Goal: Communication & Community: Answer question/provide support

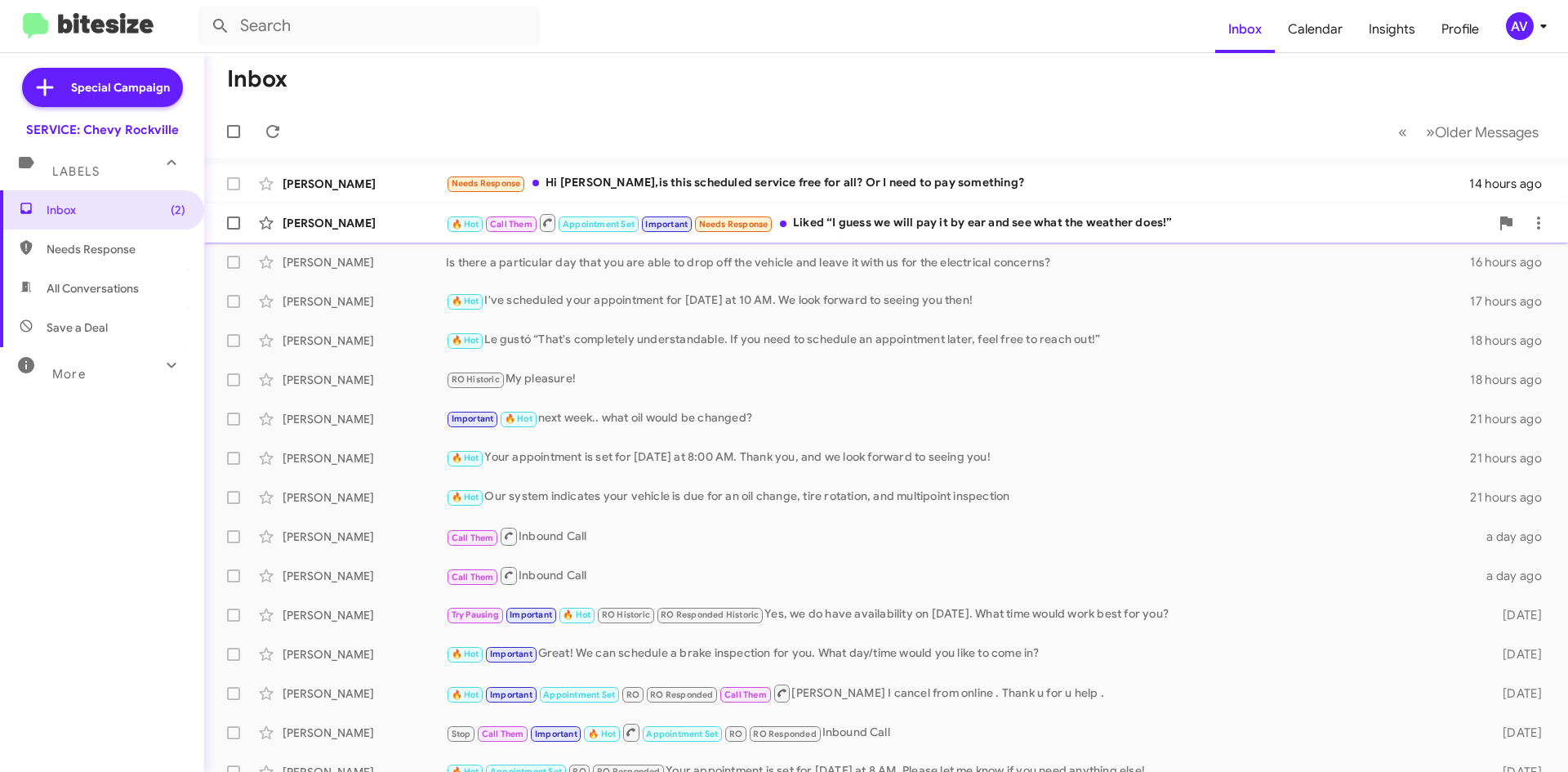
click at [846, 228] on div "🔥 Hot Call Them Appointment Set Important Needs Response Liked “I guess we will…" at bounding box center [967, 222] width 1043 height 20
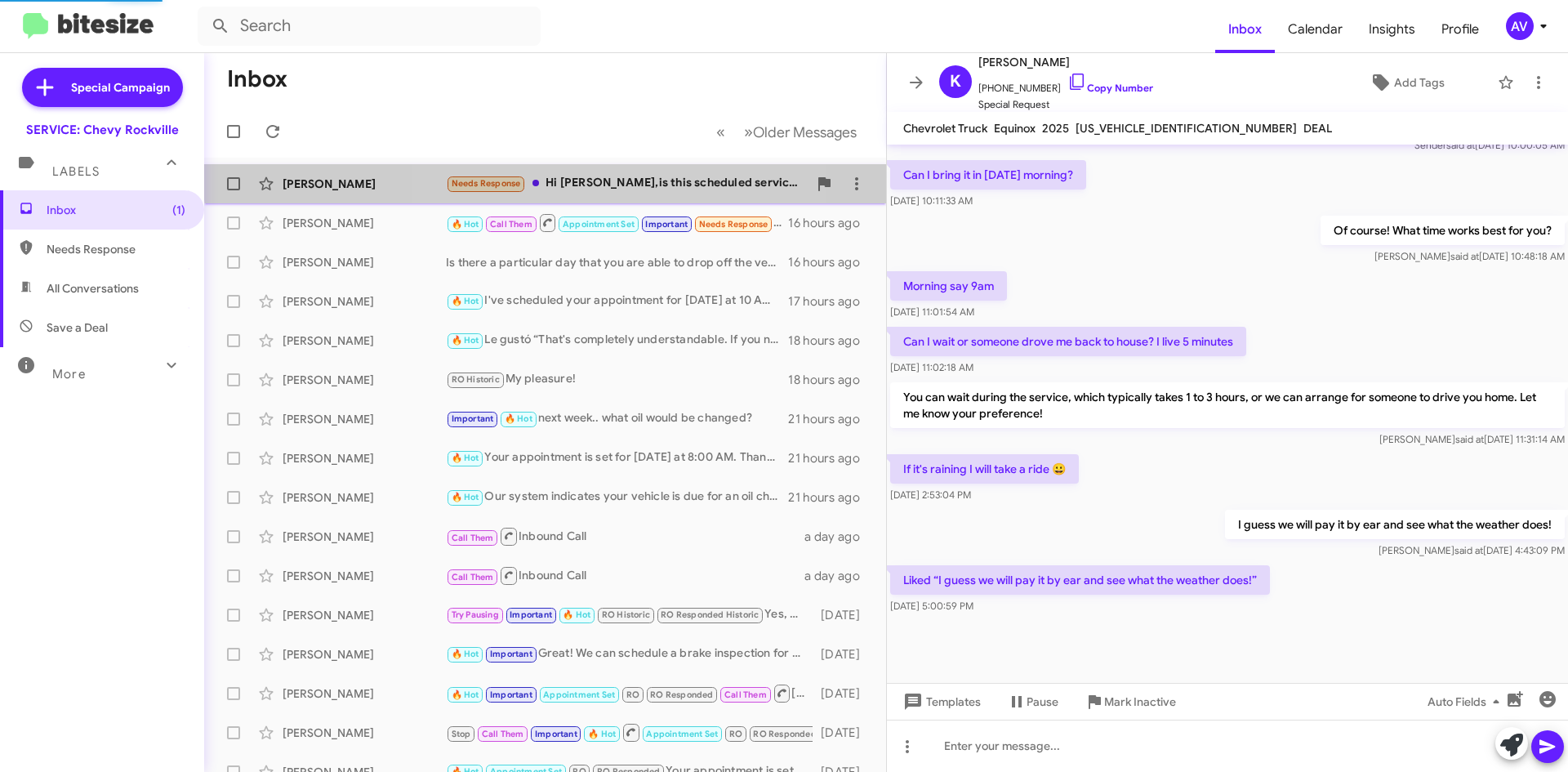
click at [559, 178] on div "Needs Response Hi Sammy,is this scheduled service free for all? Or I need to pa…" at bounding box center [626, 183] width 361 height 19
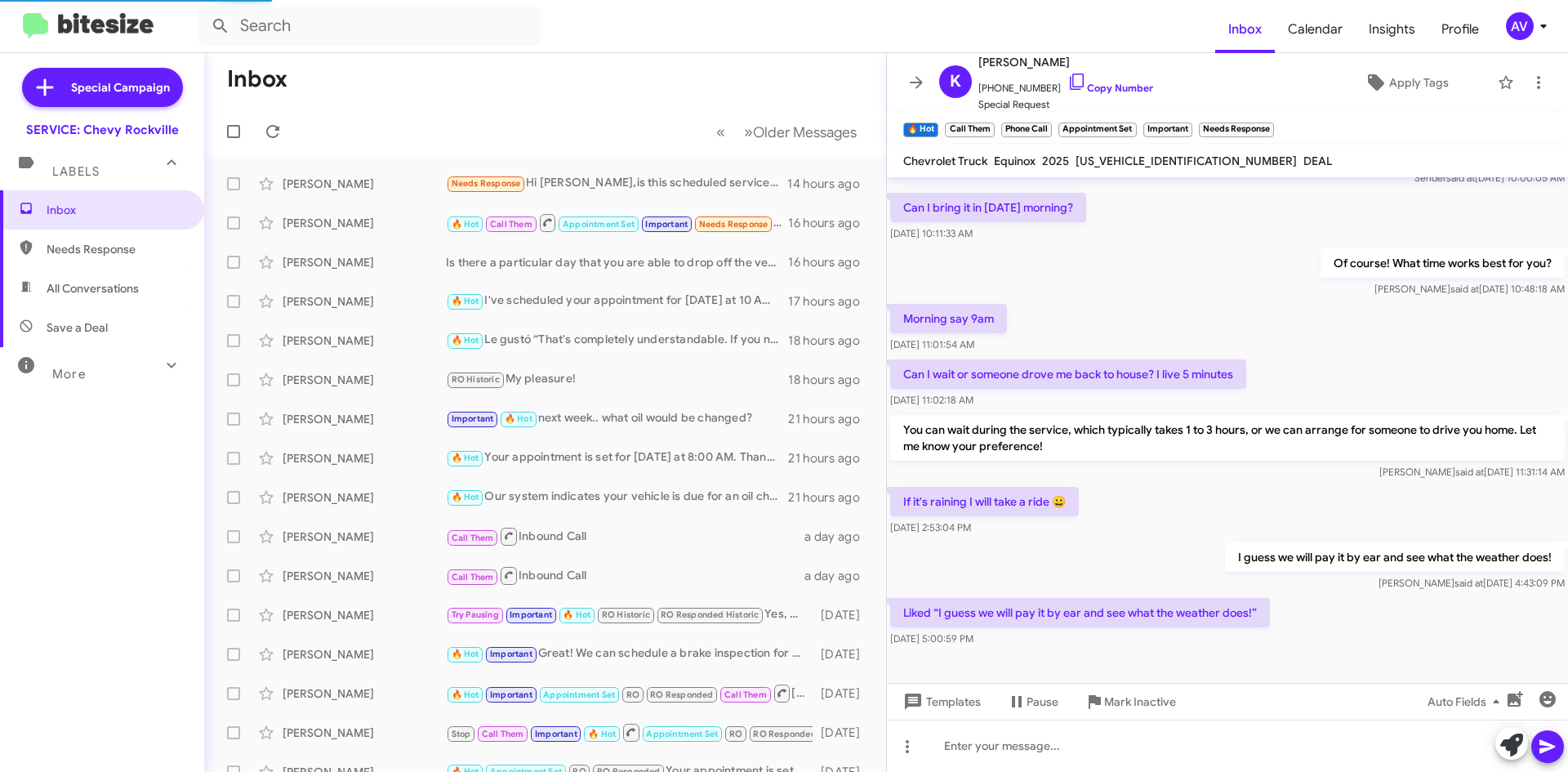
scroll to position [11, 0]
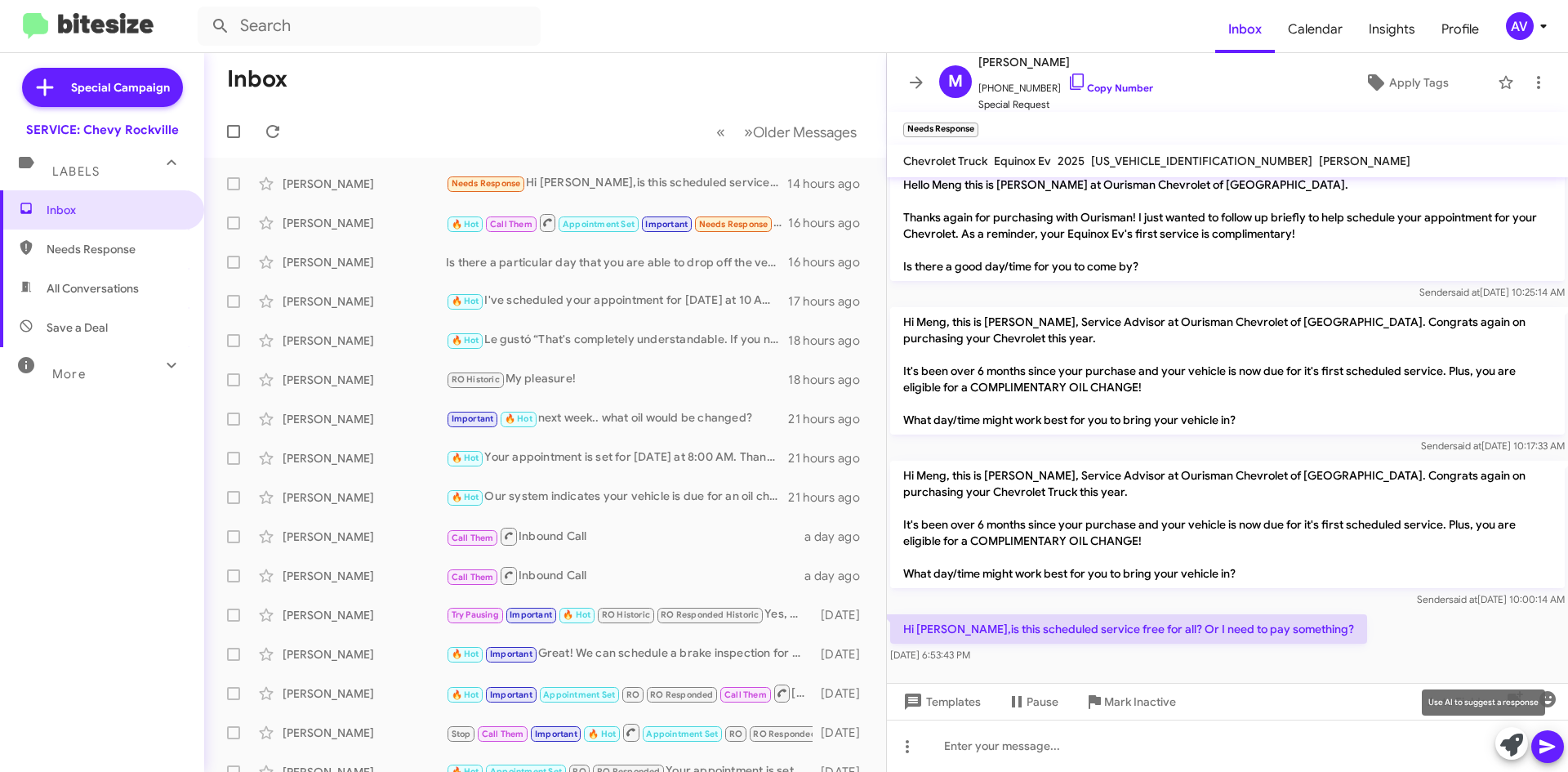
click at [1509, 742] on icon at bounding box center [1511, 745] width 23 height 23
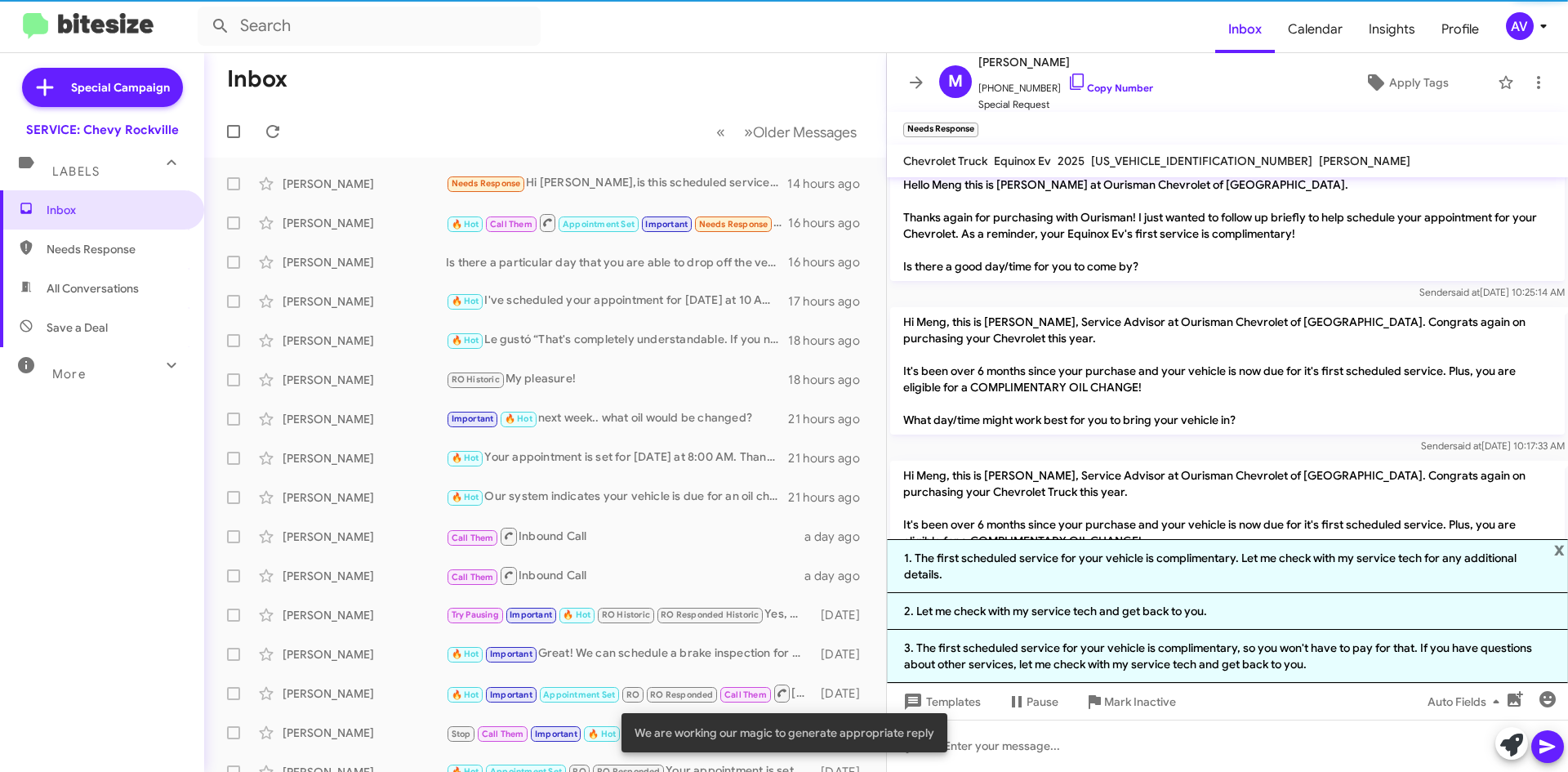
scroll to position [155, 0]
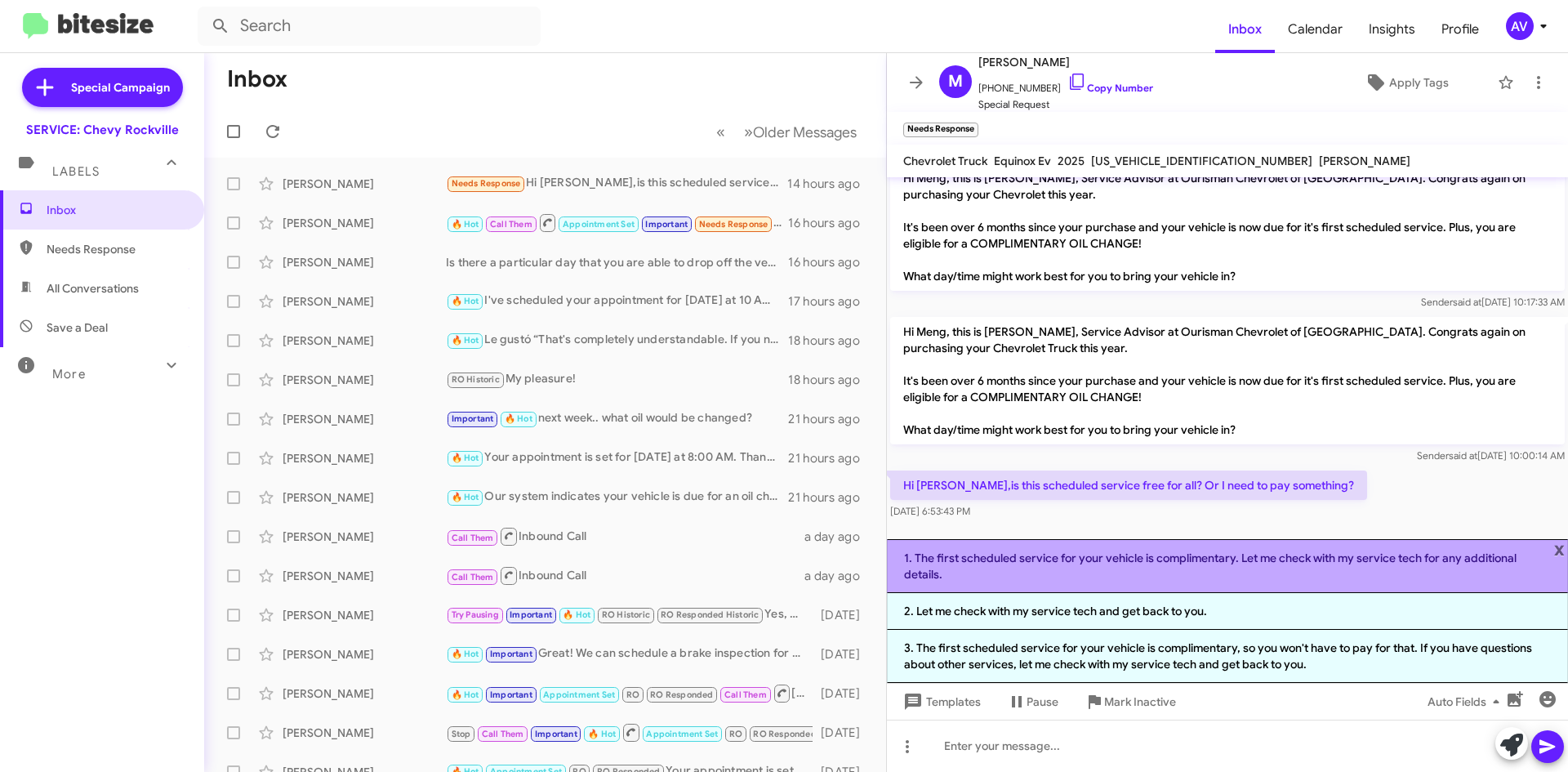
click at [1129, 580] on li "1. The first scheduled service for your vehicle is complimentary. Let me check …" at bounding box center [1227, 566] width 681 height 54
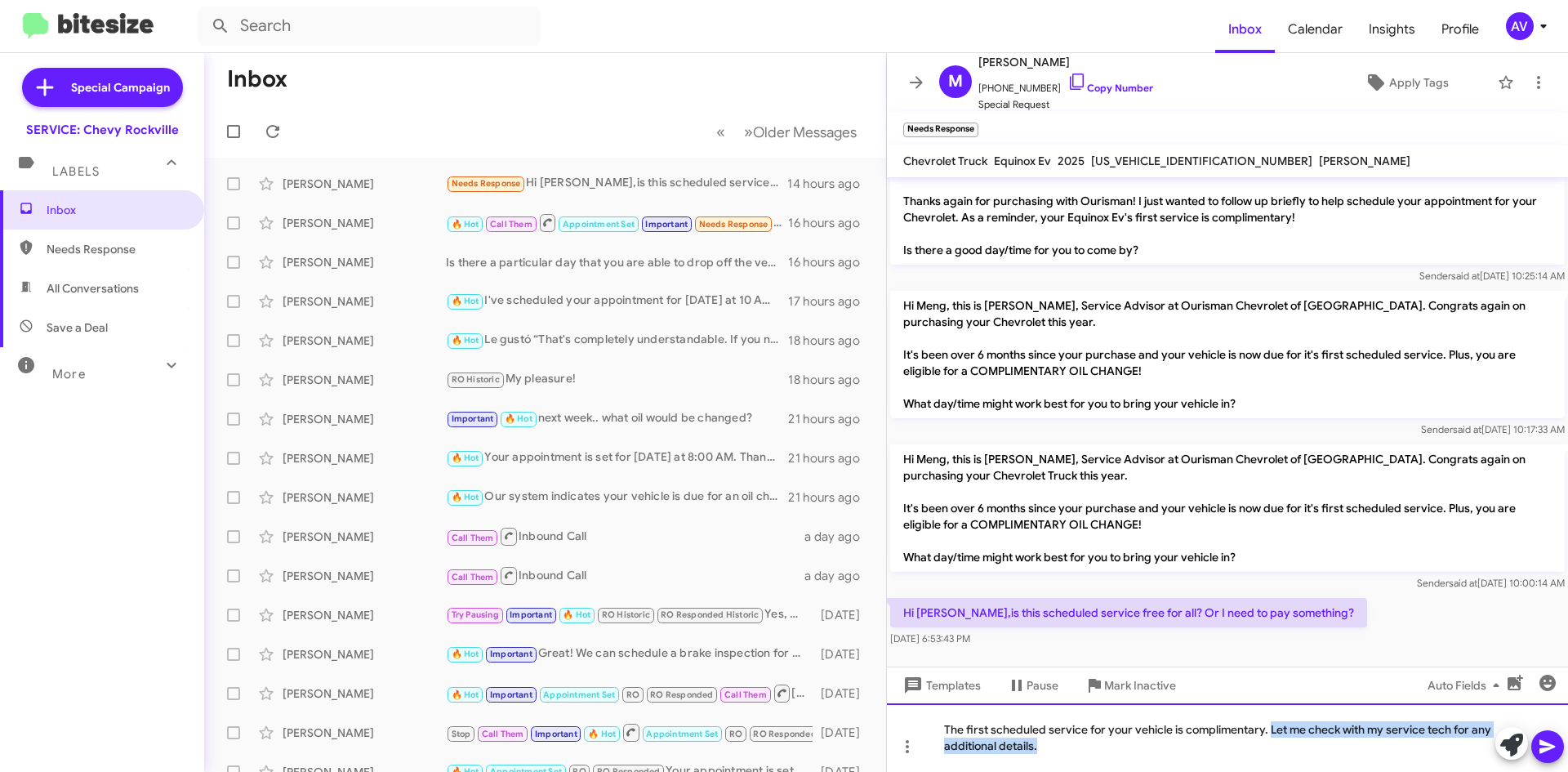
drag, startPoint x: 1271, startPoint y: 726, endPoint x: 1314, endPoint y: 810, distance: 94.4
click at [1314, 744] on html "Inbox Calendar Insights Profile AV Special Campaign SERVICE: Chevy Rockville La…" at bounding box center [784, 386] width 1568 height 772
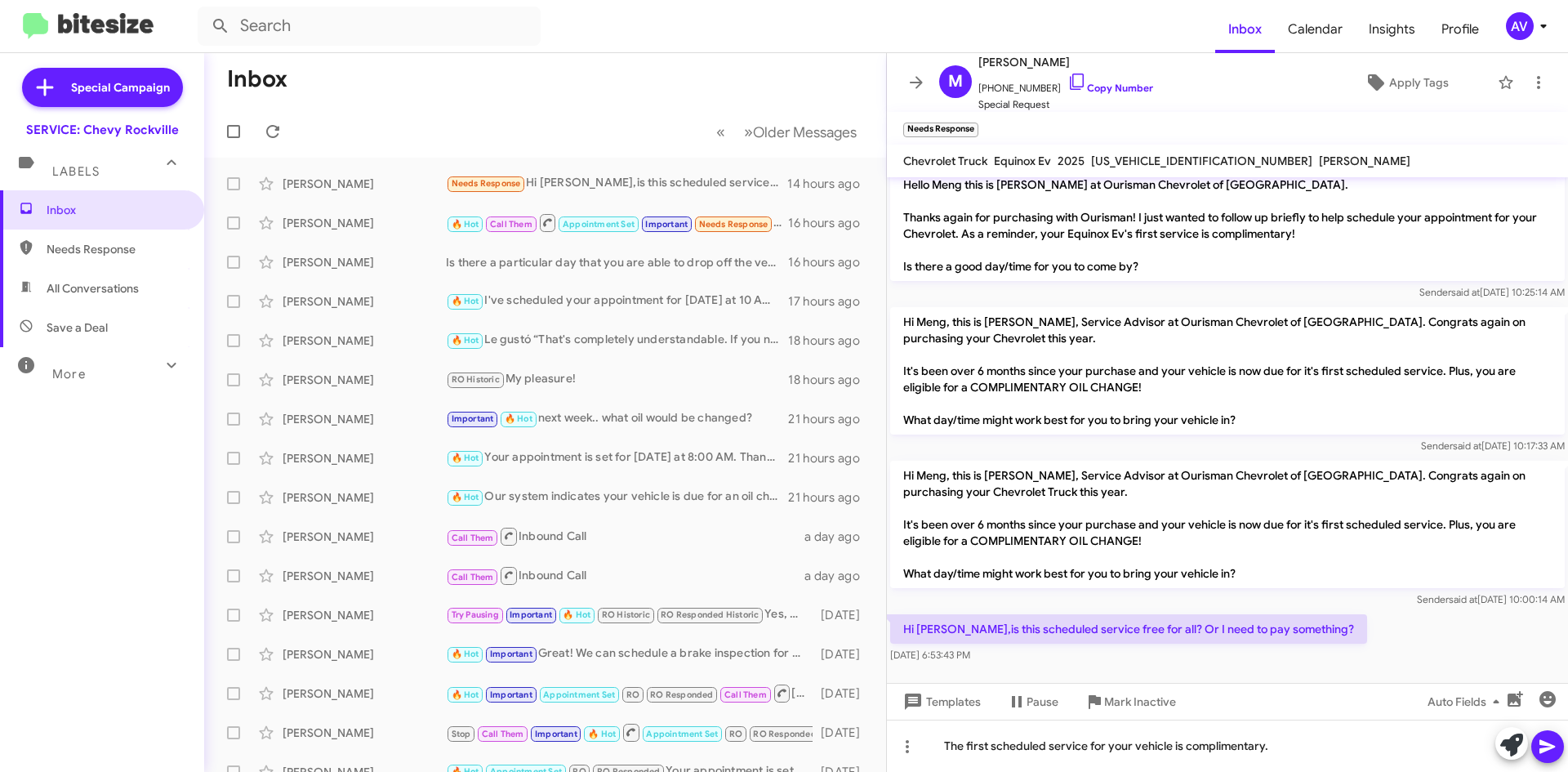
click at [1556, 744] on span at bounding box center [1548, 746] width 20 height 33
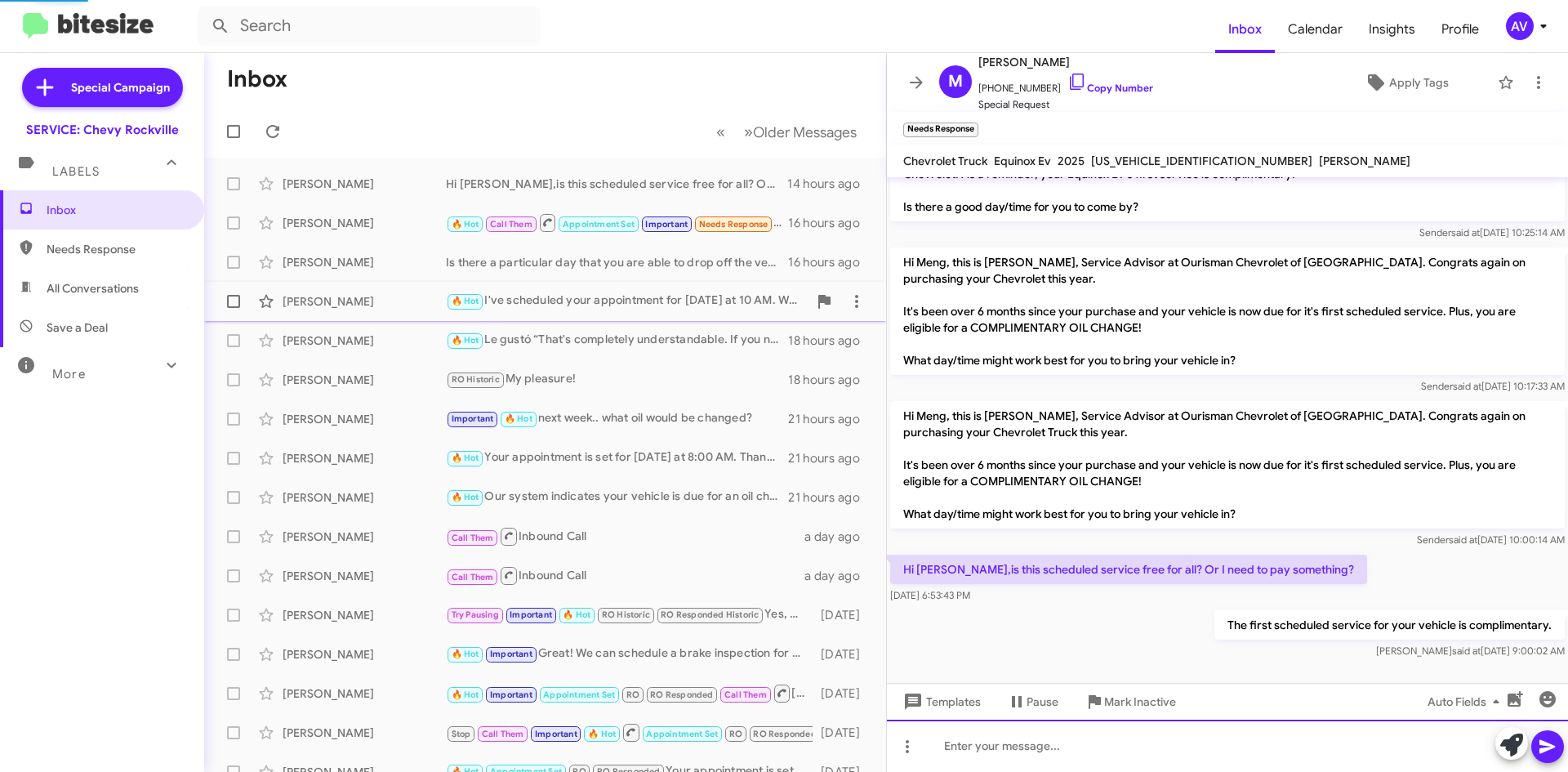
scroll to position [37, 0]
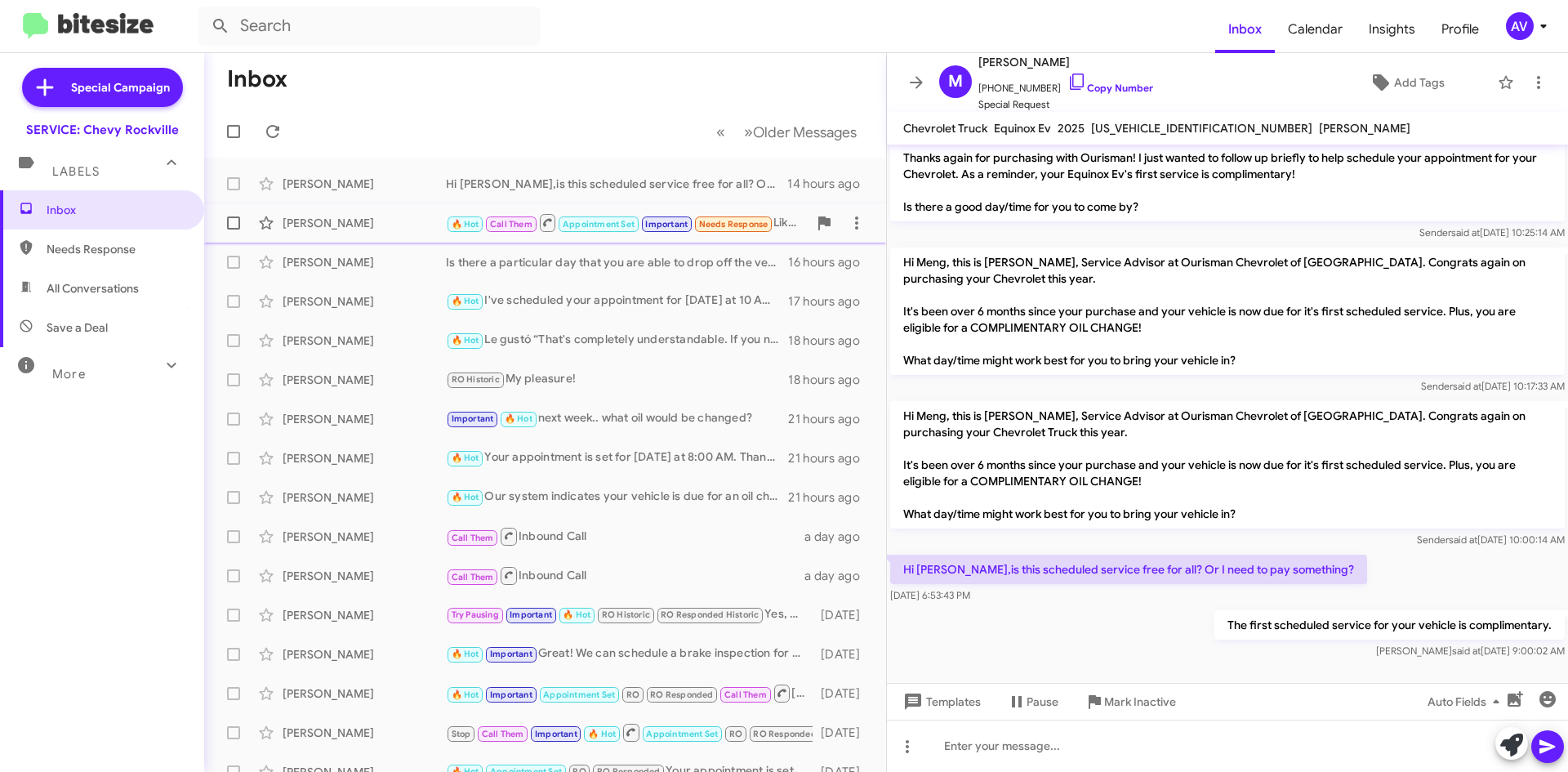
drag, startPoint x: 393, startPoint y: 216, endPoint x: 393, endPoint y: 205, distance: 11.0
click at [393, 215] on div "[PERSON_NAME]" at bounding box center [364, 223] width 163 height 16
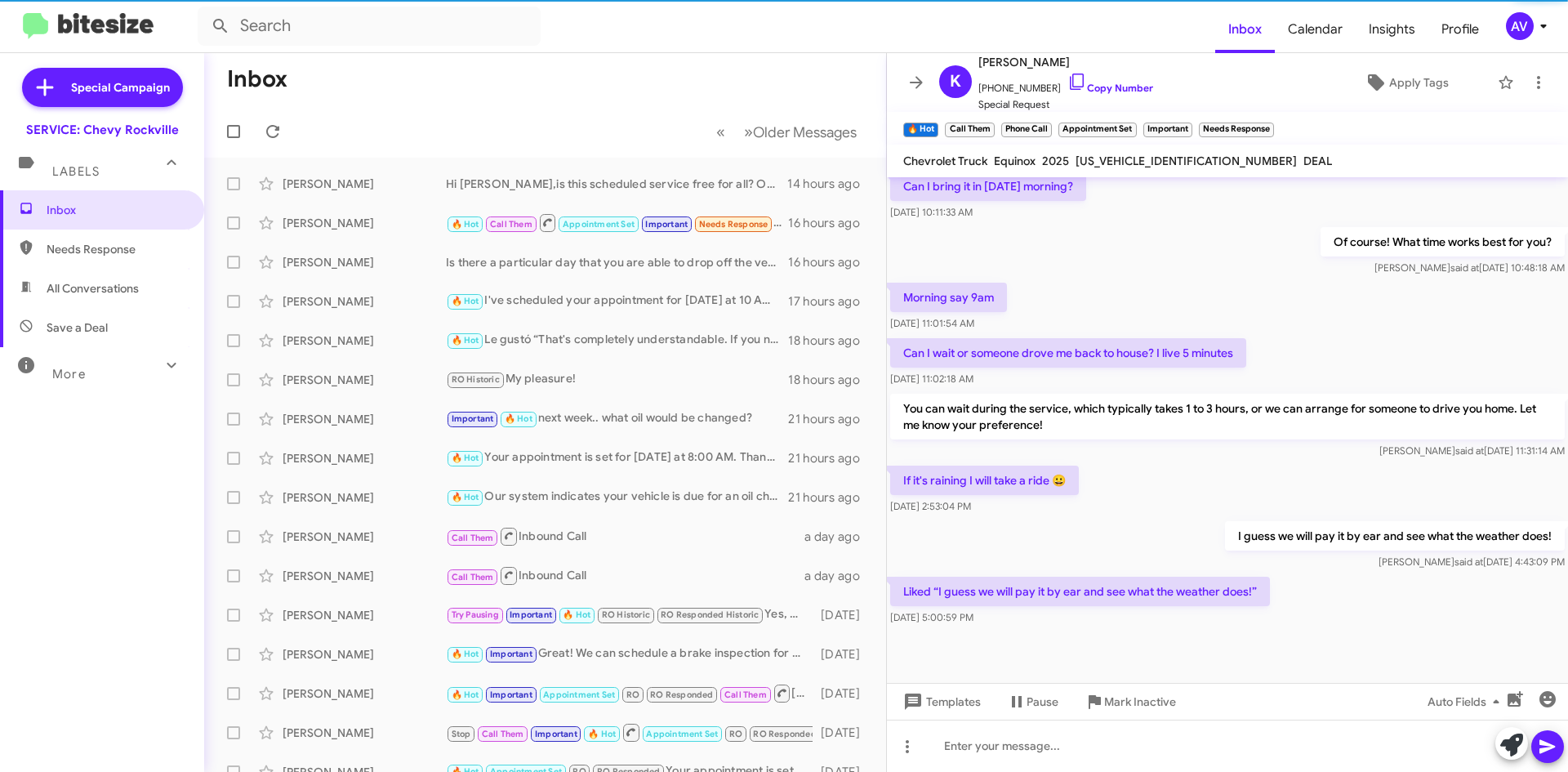
scroll to position [849, 0]
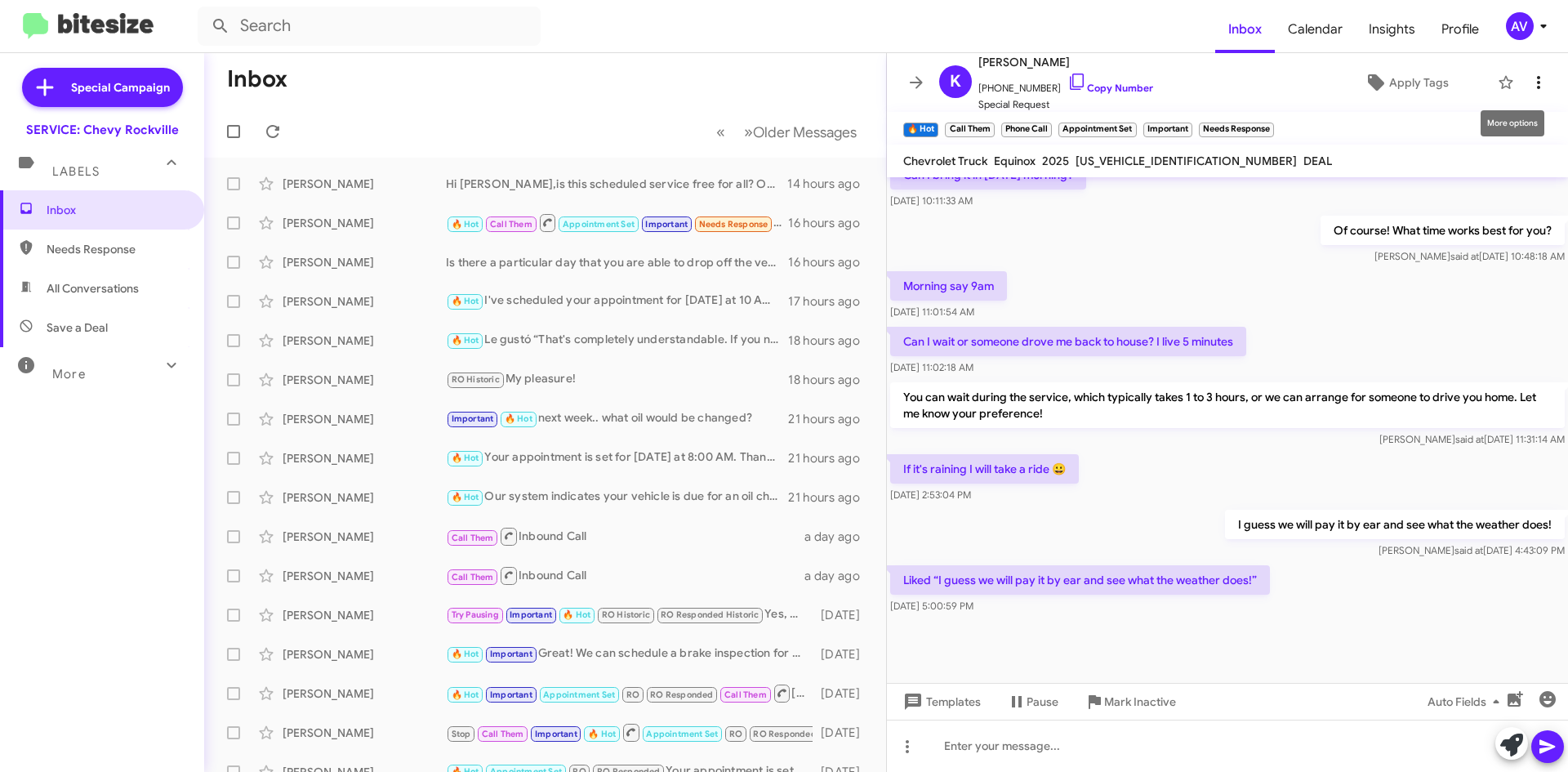
click at [1540, 78] on span at bounding box center [1538, 83] width 33 height 20
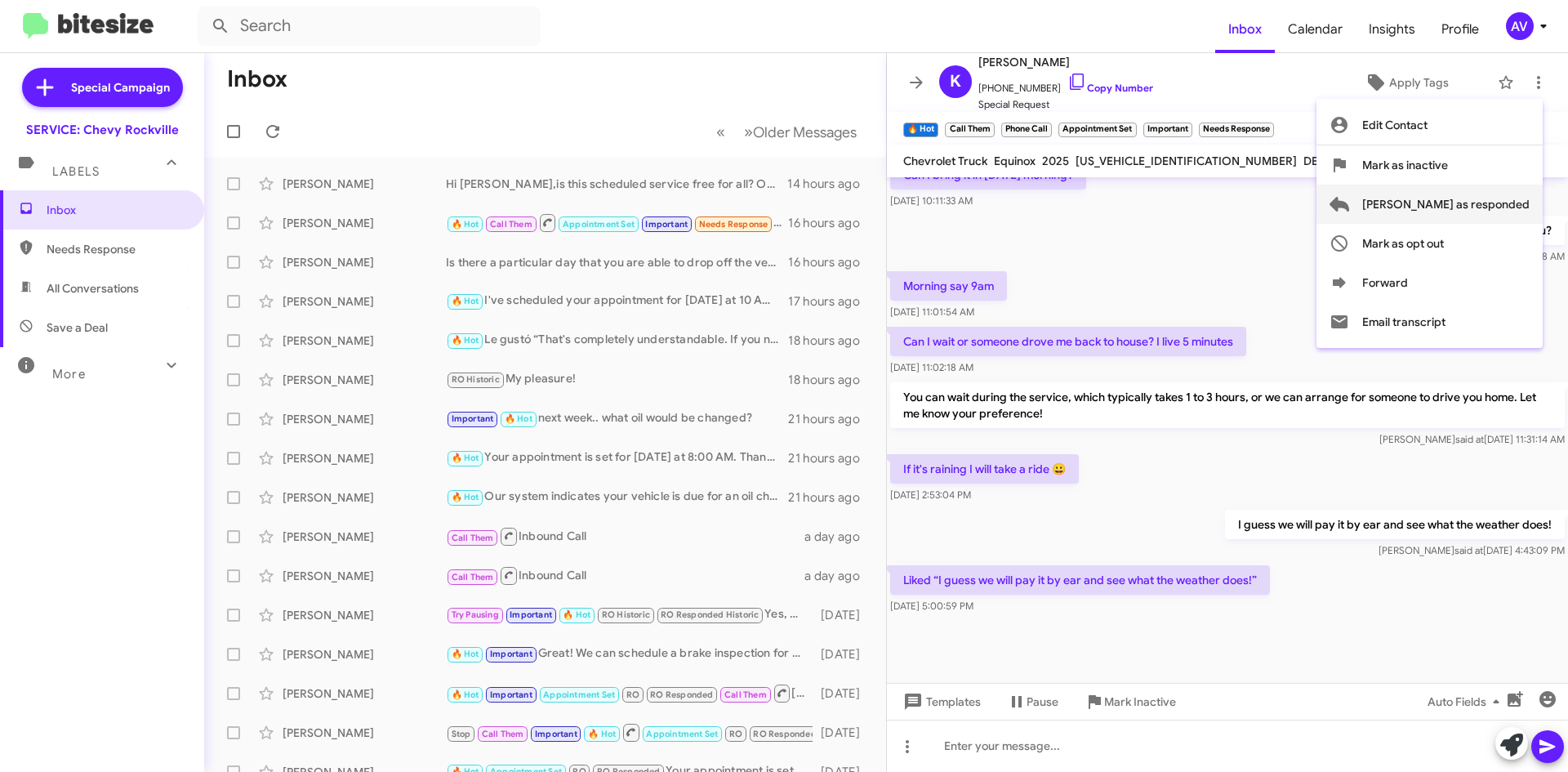
click at [1479, 211] on span "[PERSON_NAME] as responded" at bounding box center [1445, 204] width 168 height 39
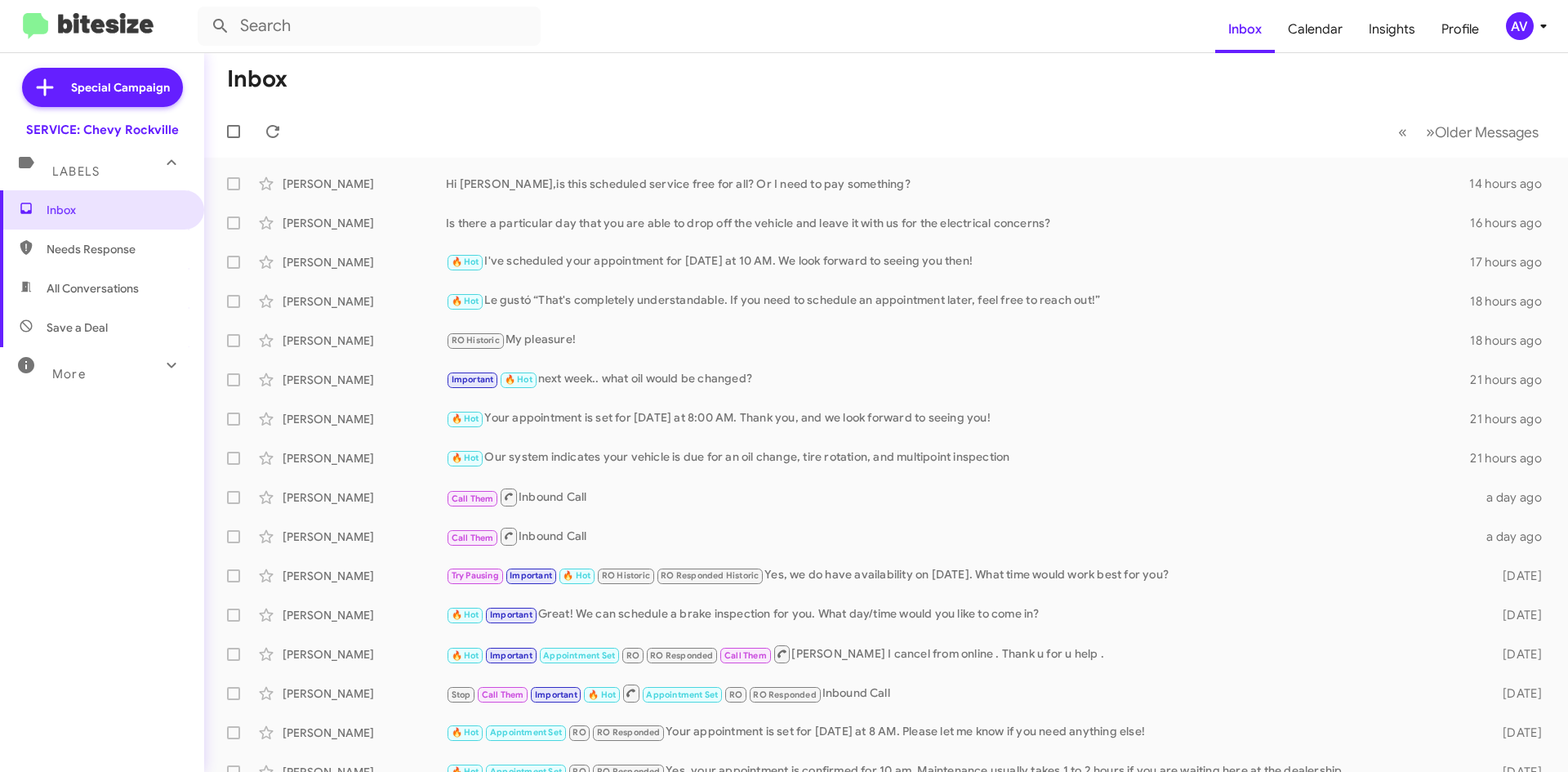
click at [1511, 20] on div "AV" at bounding box center [1519, 26] width 28 height 28
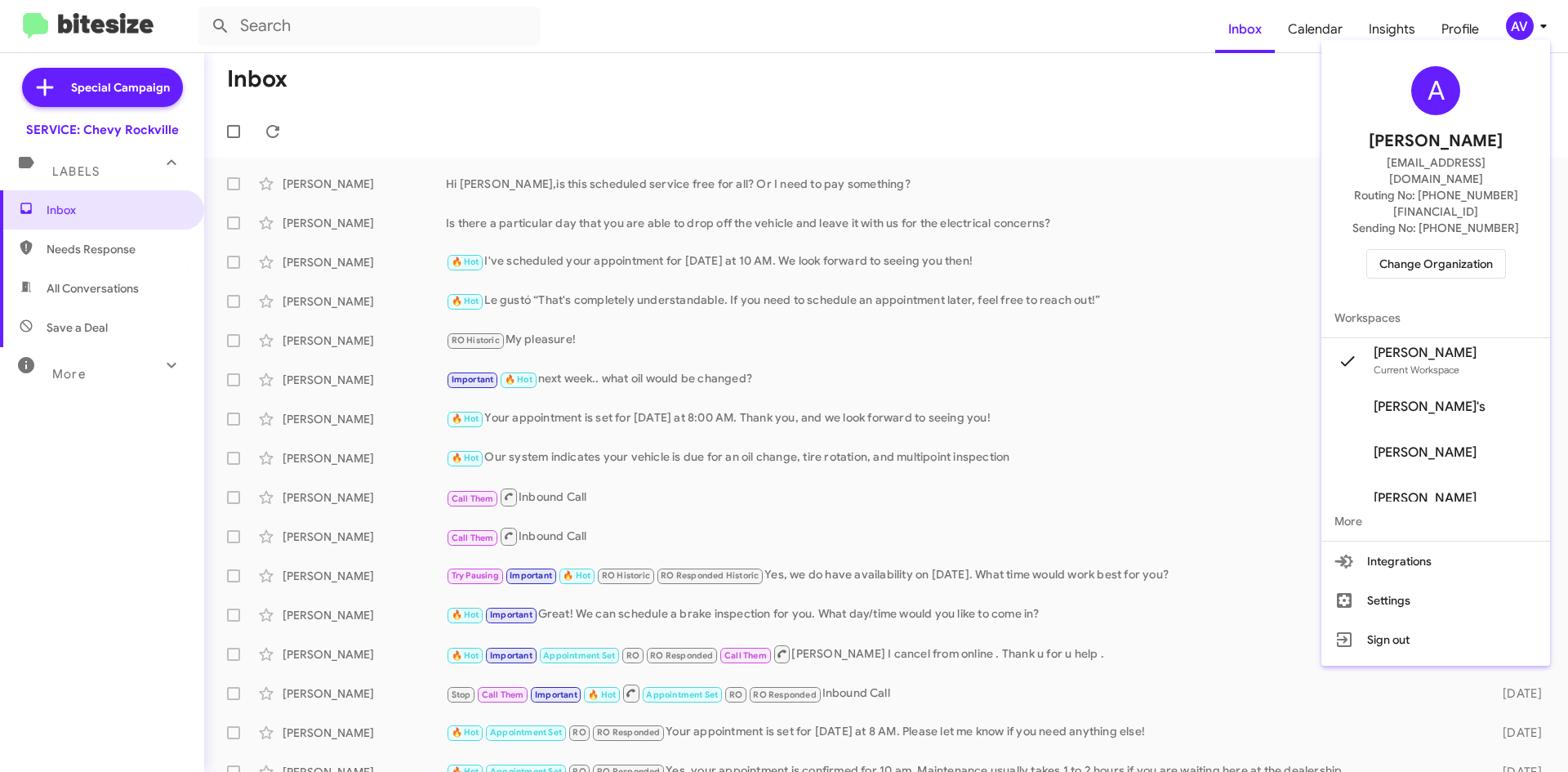
click at [1431, 250] on span "Change Organization" at bounding box center [1436, 263] width 114 height 28
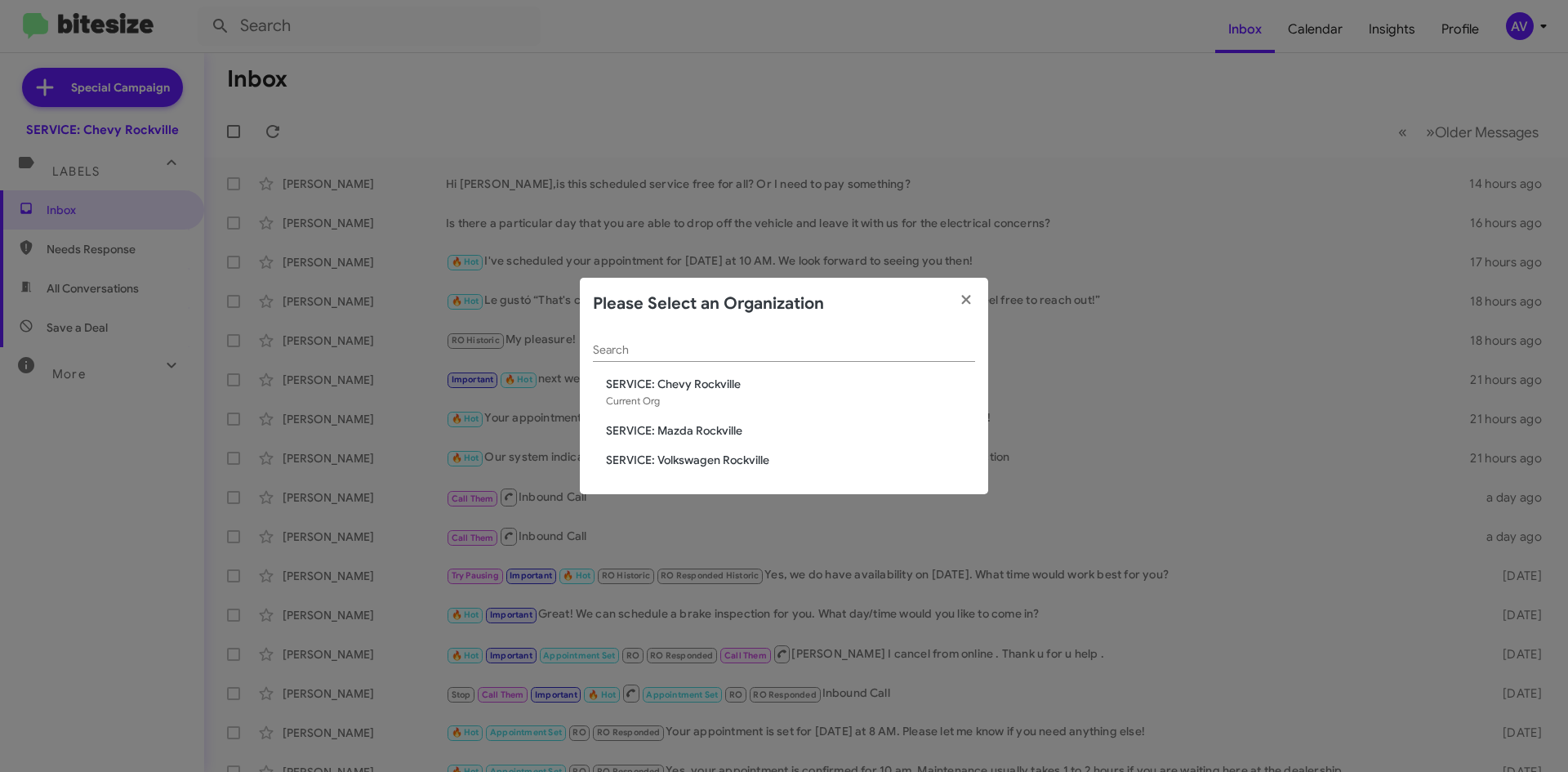
click at [762, 433] on span "SERVICE: Mazda Rockville" at bounding box center [790, 430] width 369 height 16
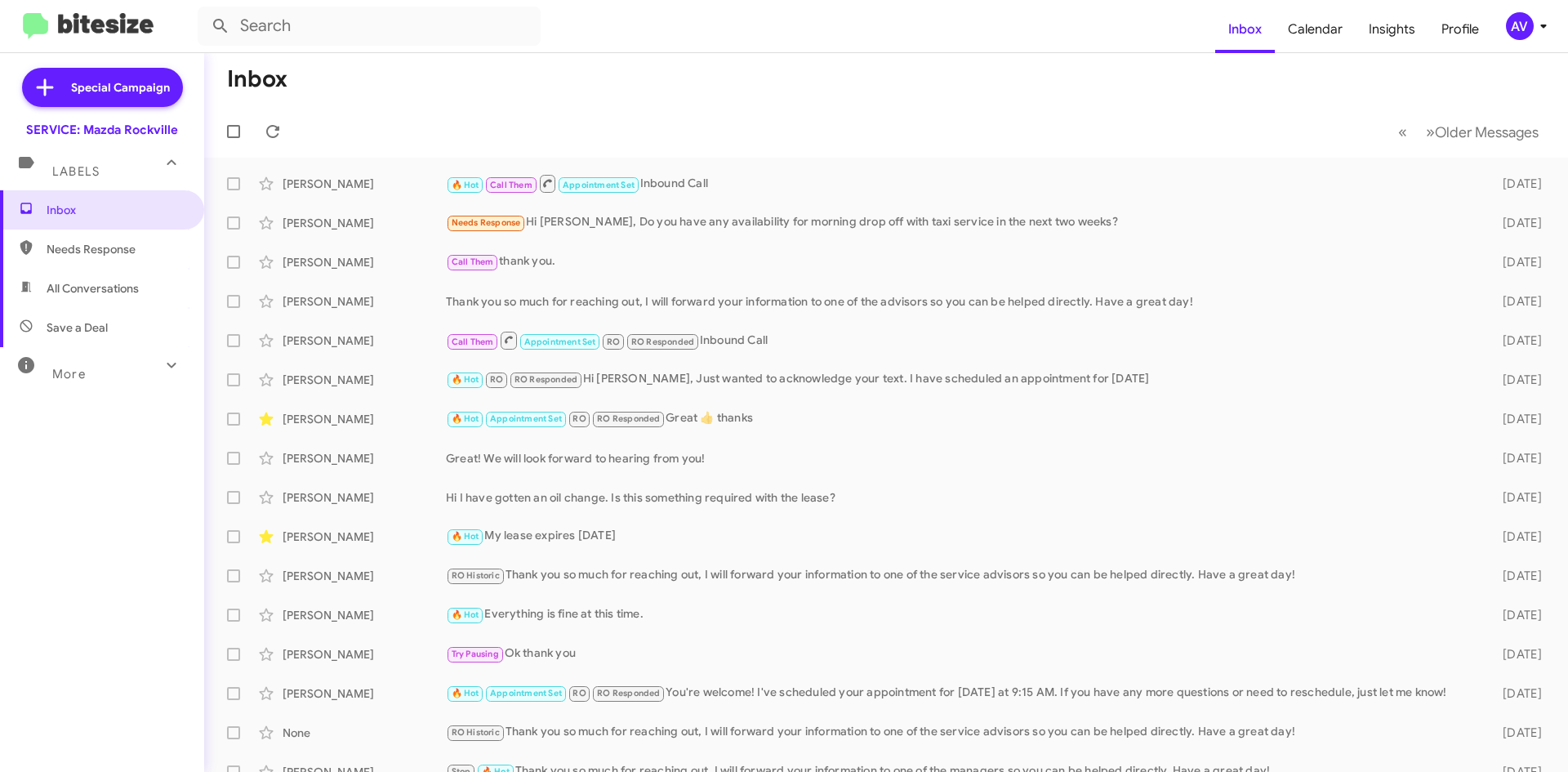
click at [1508, 17] on div "AV" at bounding box center [1519, 26] width 28 height 28
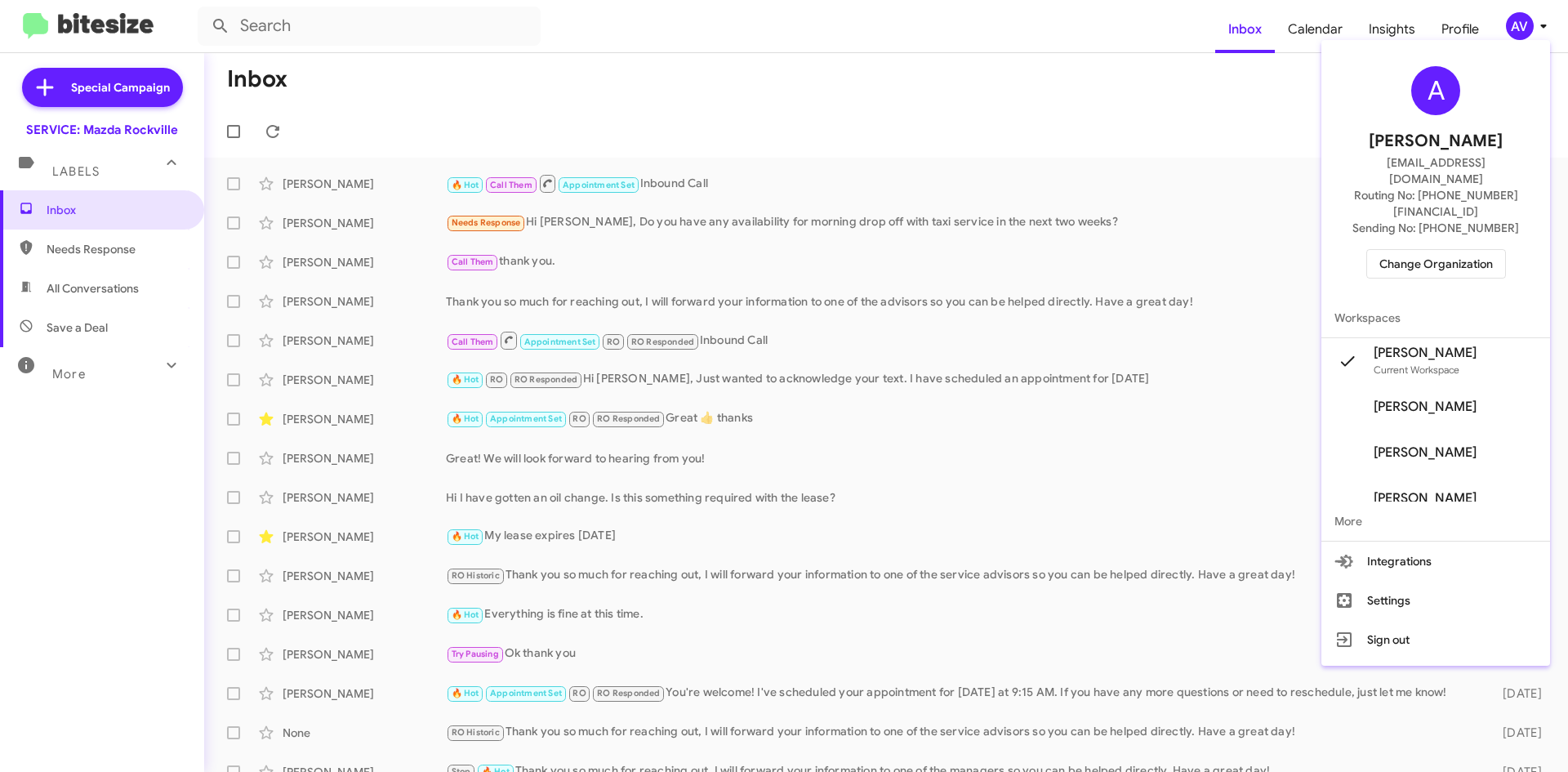
click at [1391, 250] on span "Change Organization" at bounding box center [1436, 263] width 114 height 28
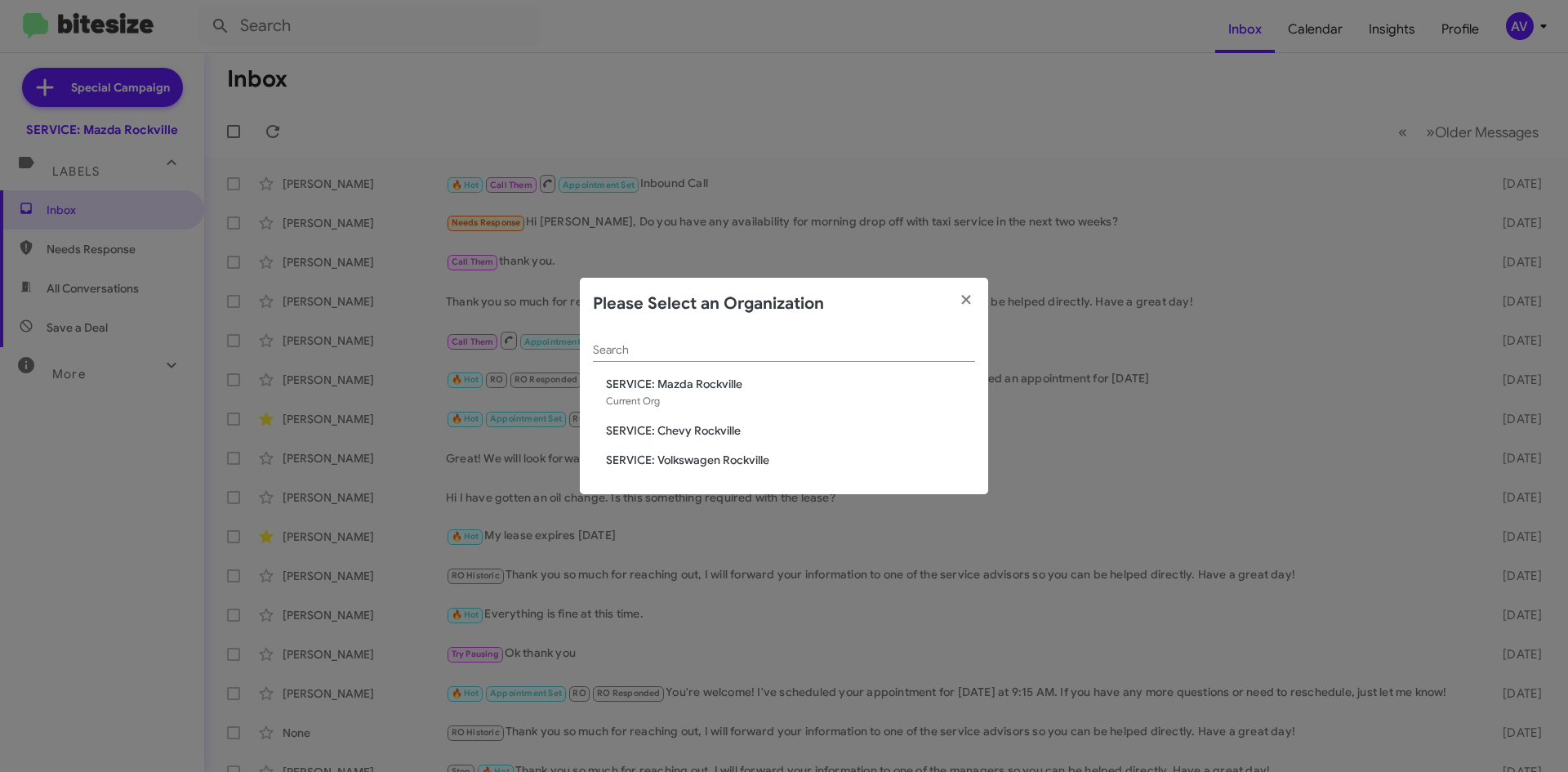
click at [705, 465] on span "SERVICE: Volkswagen Rockville" at bounding box center [790, 460] width 369 height 16
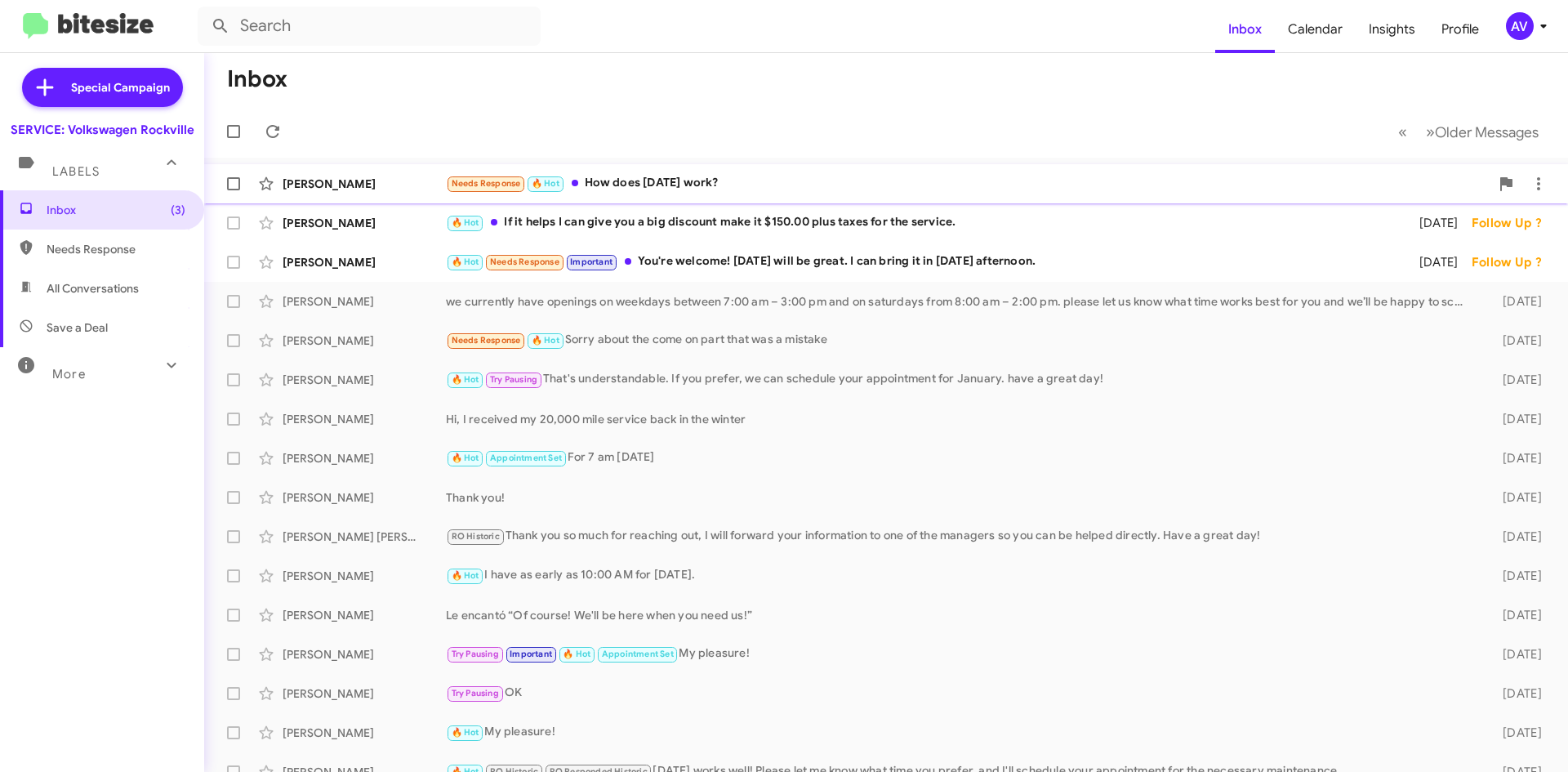
click at [703, 174] on div "Needs Response 🔥 Hot How does October 17 work?" at bounding box center [967, 183] width 1043 height 19
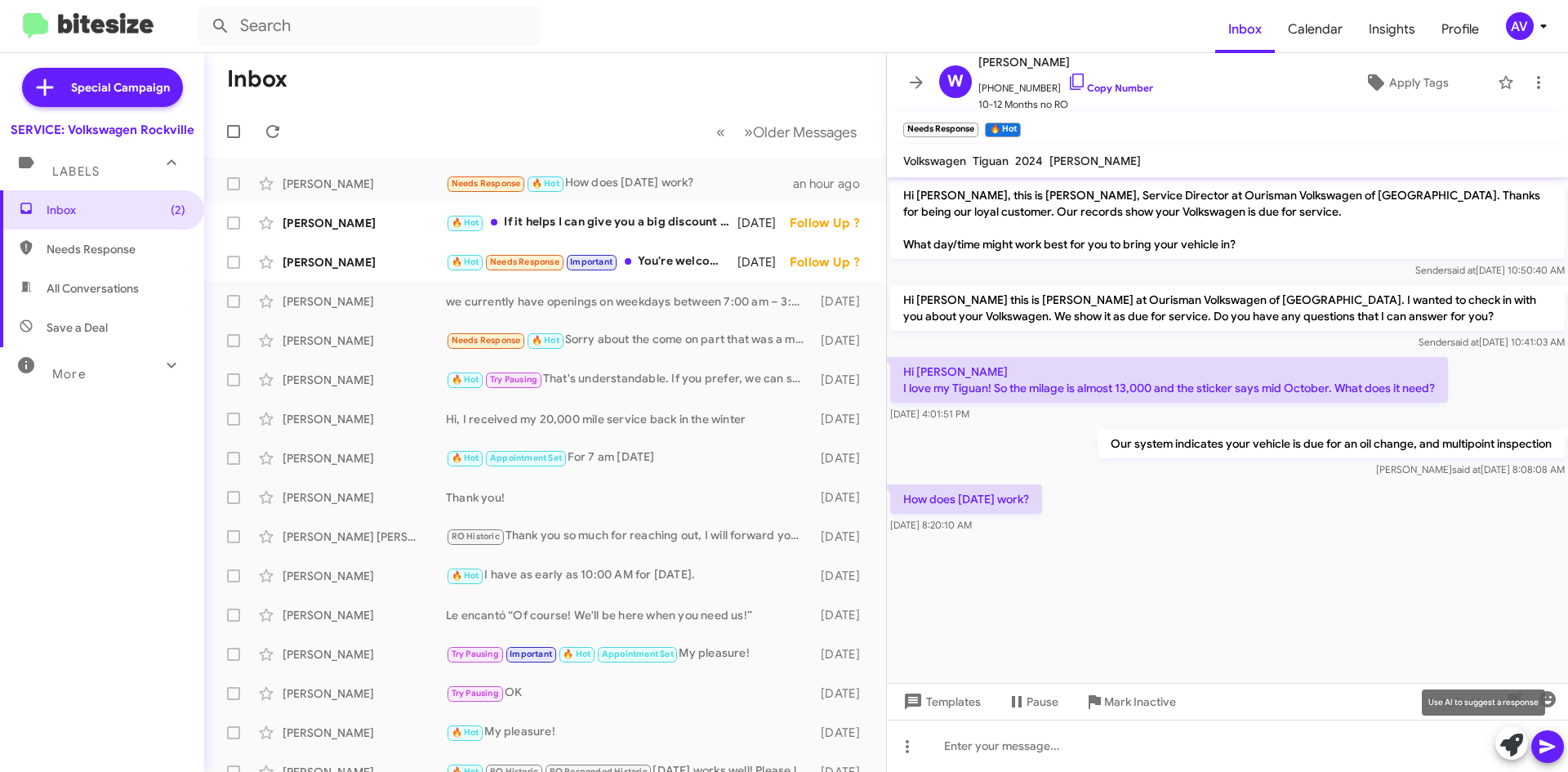
click at [1513, 754] on icon at bounding box center [1511, 745] width 23 height 23
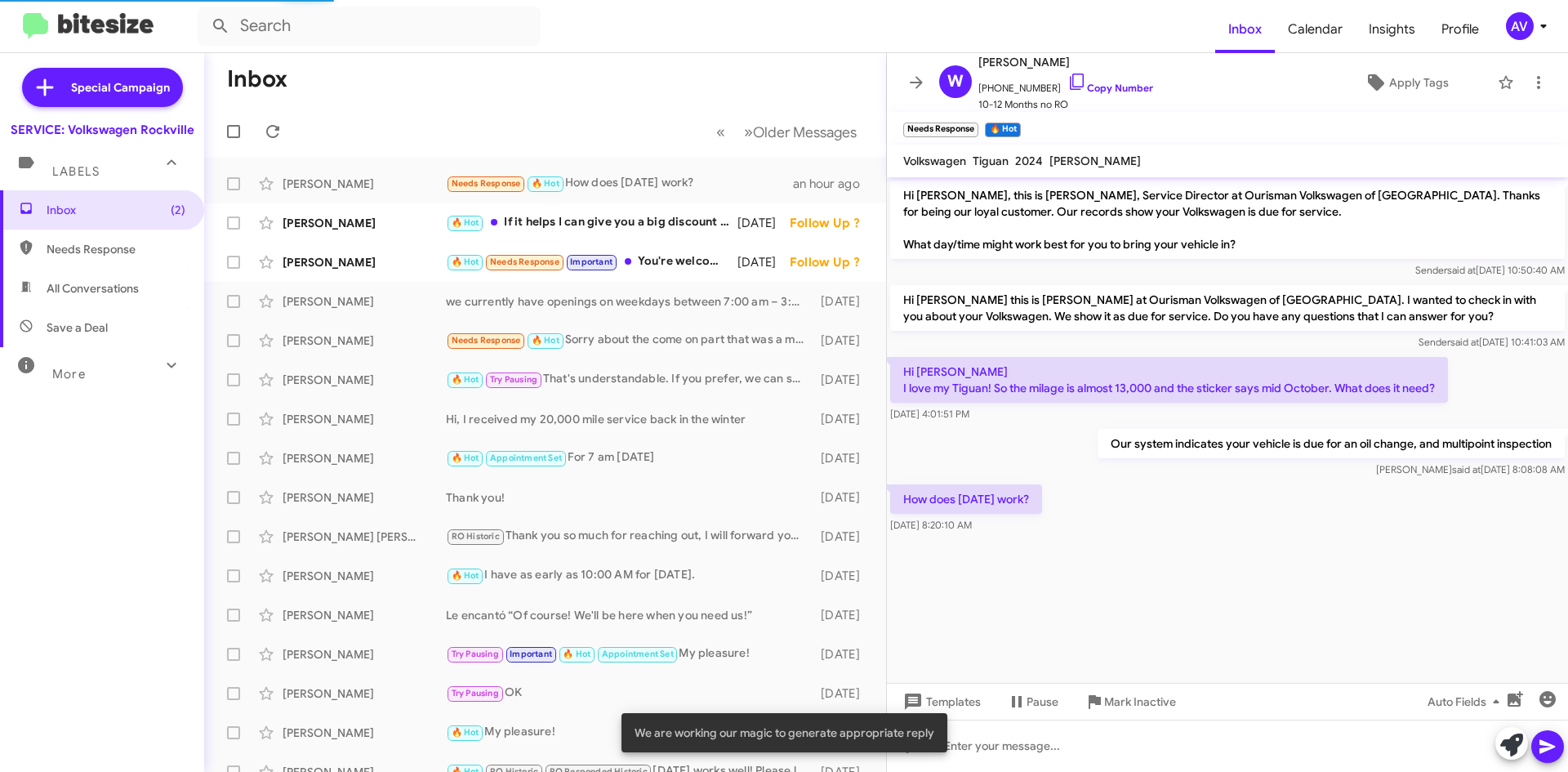
click at [981, 614] on cdk-virtual-scroll-viewport "Hi Wendy, this is Keith Jones, Service Director at Ourisman Volkswagen of Rockv…" at bounding box center [1227, 430] width 681 height 505
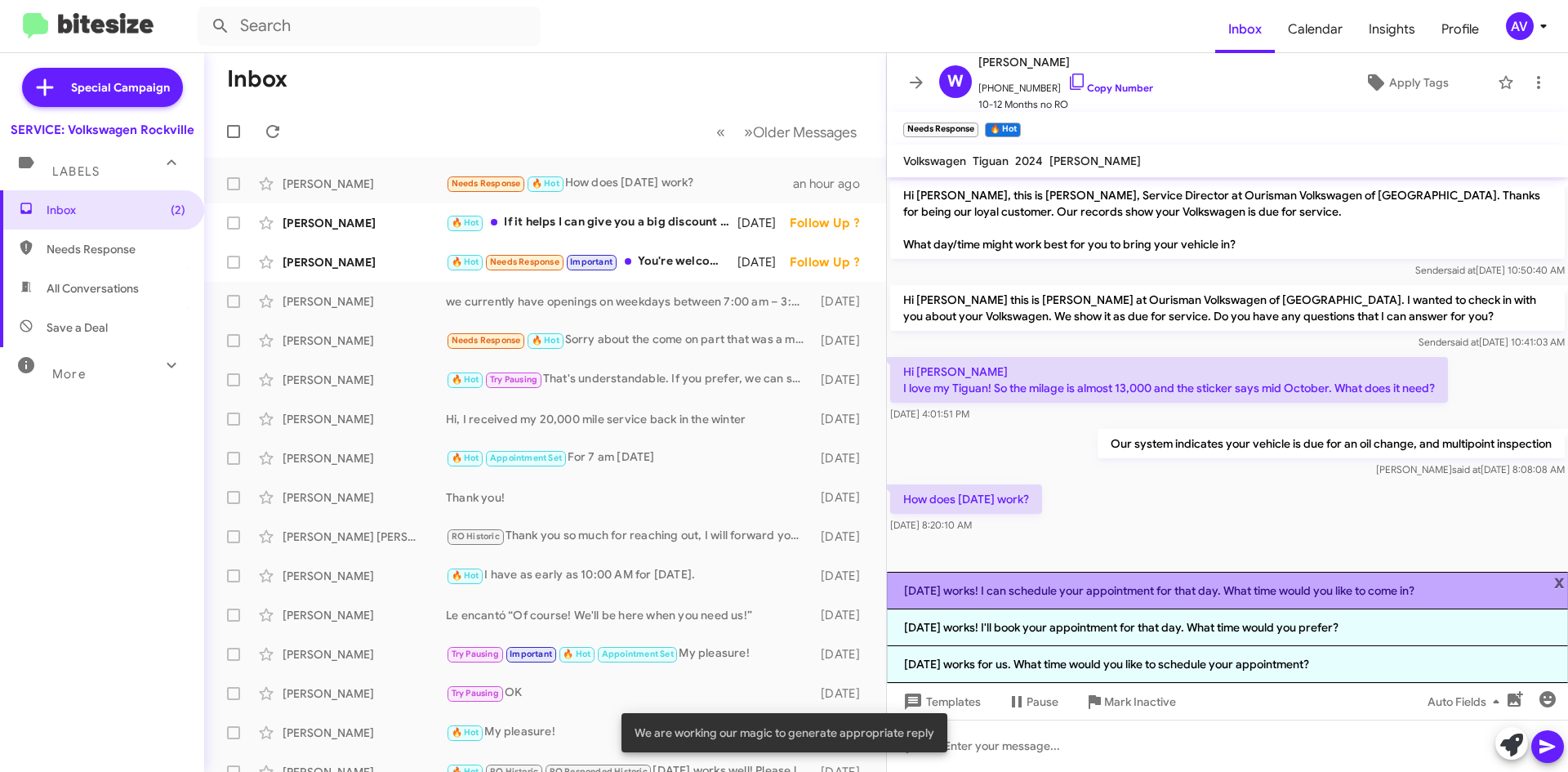
click at [961, 585] on li "1. October 17 works! I can schedule your appointment for that day. What time wo…" at bounding box center [1227, 591] width 681 height 37
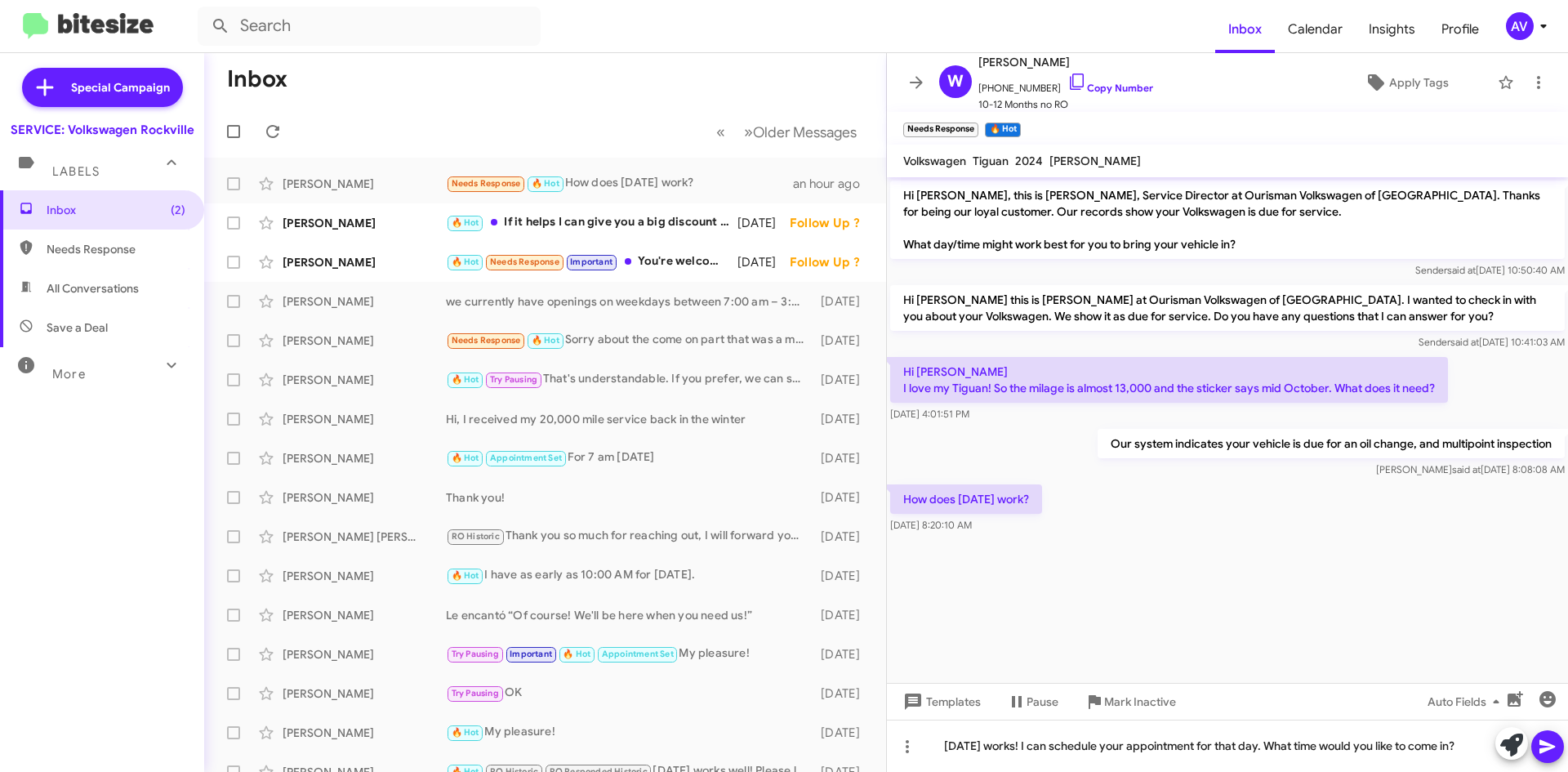
click at [1543, 755] on icon at bounding box center [1548, 747] width 20 height 20
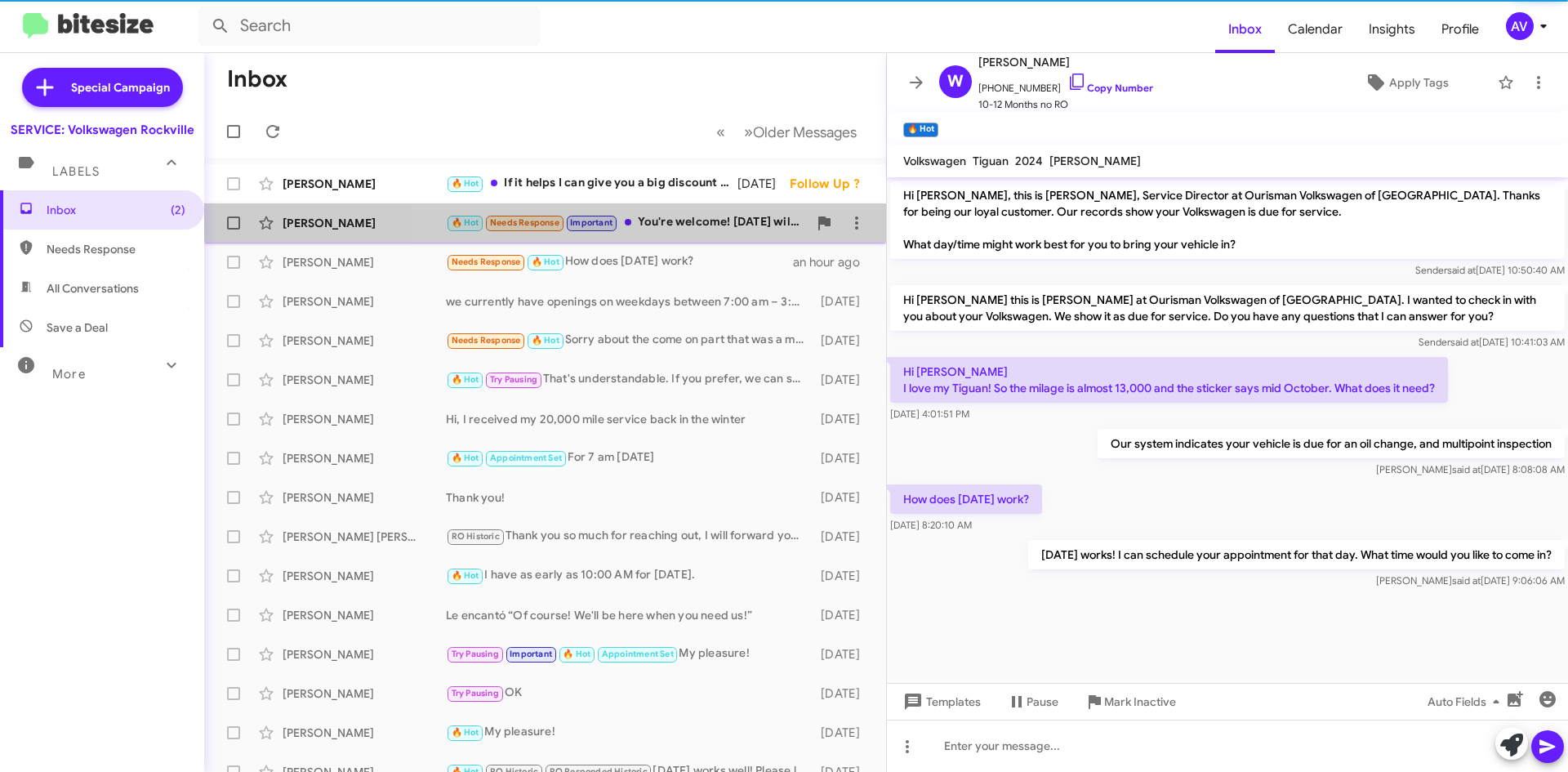
click at [676, 213] on div "Chanelle Broughton 🔥 Hot Needs Response Important You're welcome! Thursday will…" at bounding box center [545, 223] width 655 height 33
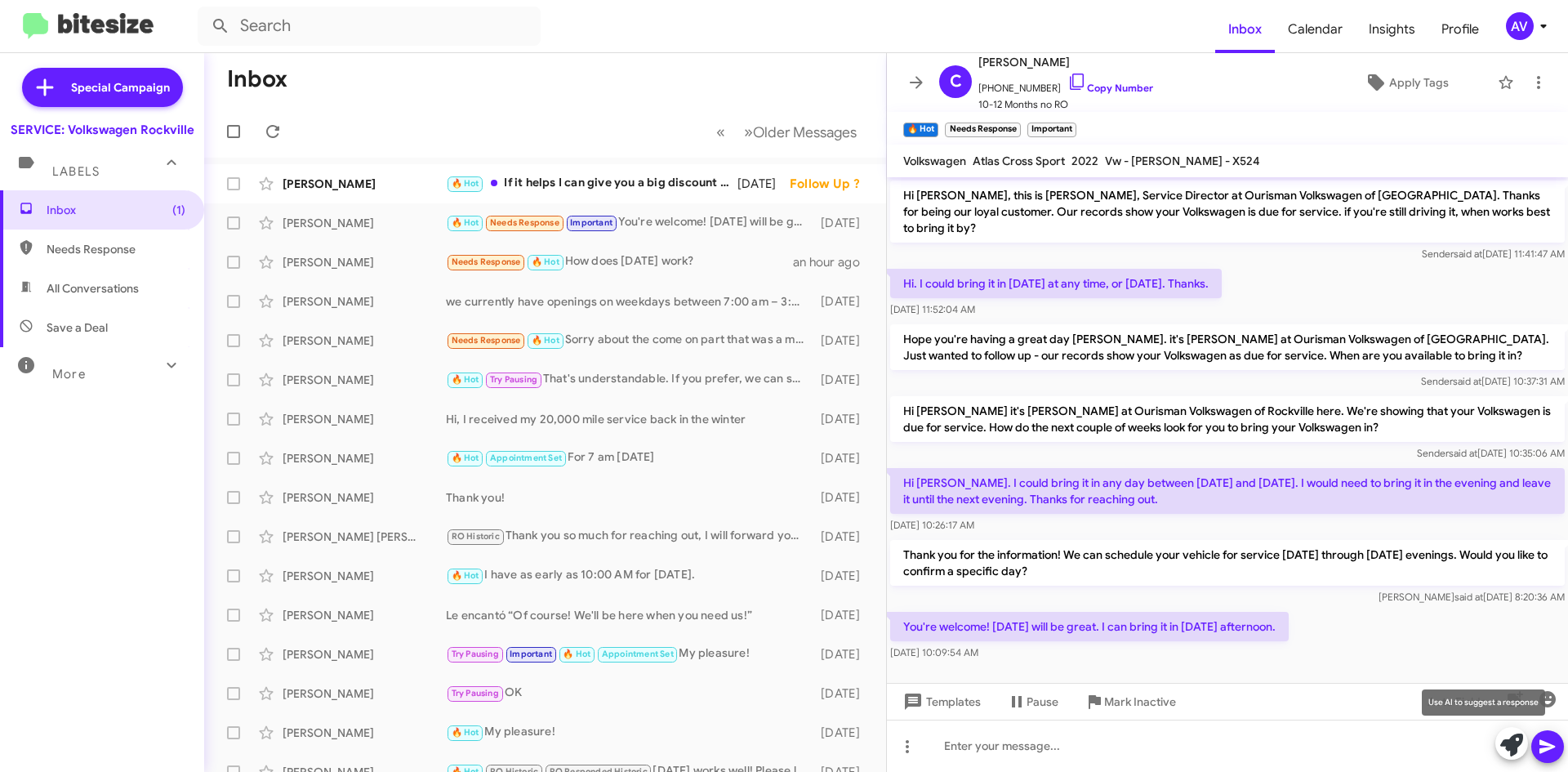
click at [1499, 749] on button at bounding box center [1511, 744] width 33 height 33
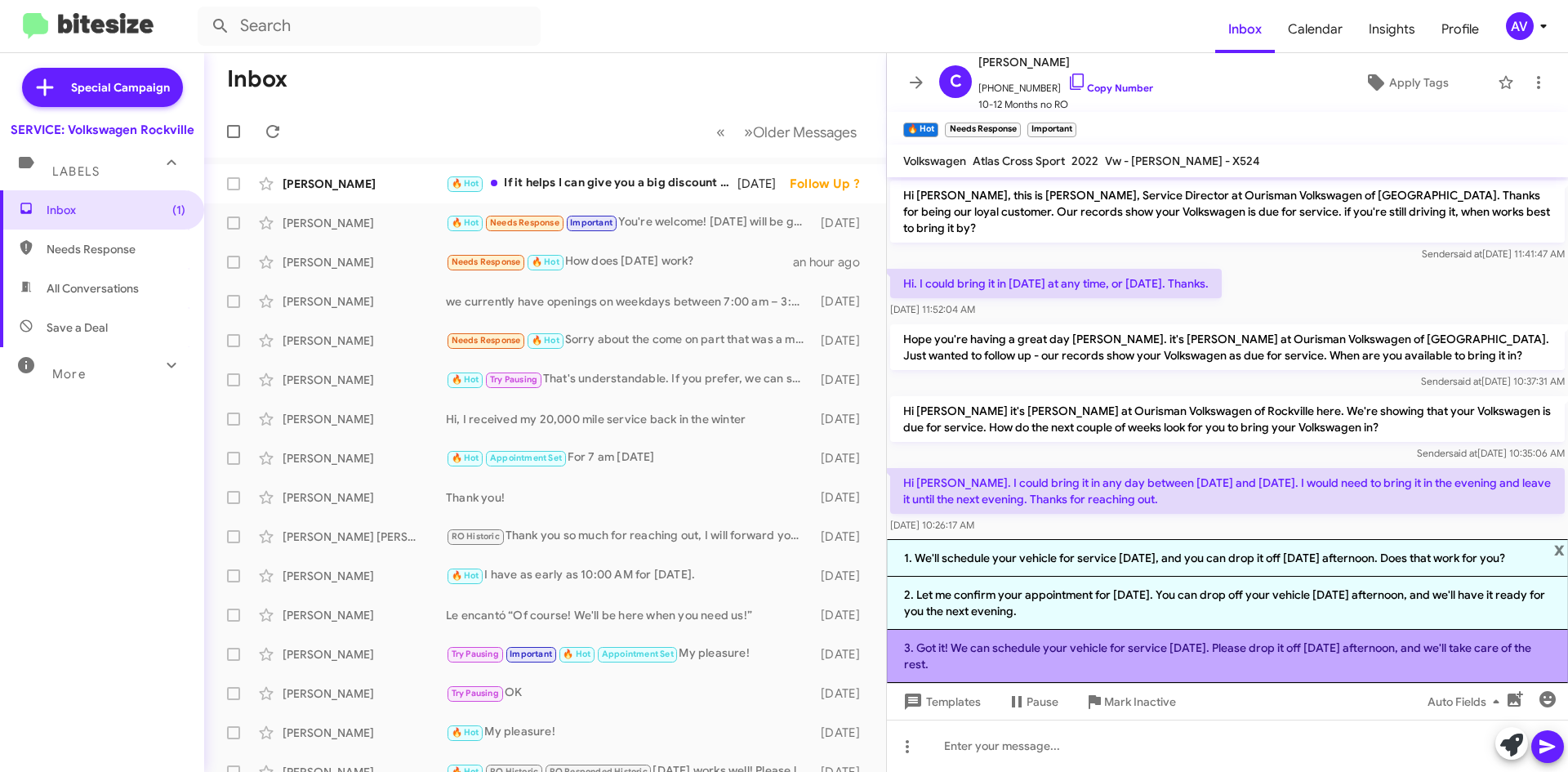
click at [995, 657] on li "3. Got it! We can schedule your vehicle for service on Thursday. Please drop it…" at bounding box center [1227, 657] width 681 height 53
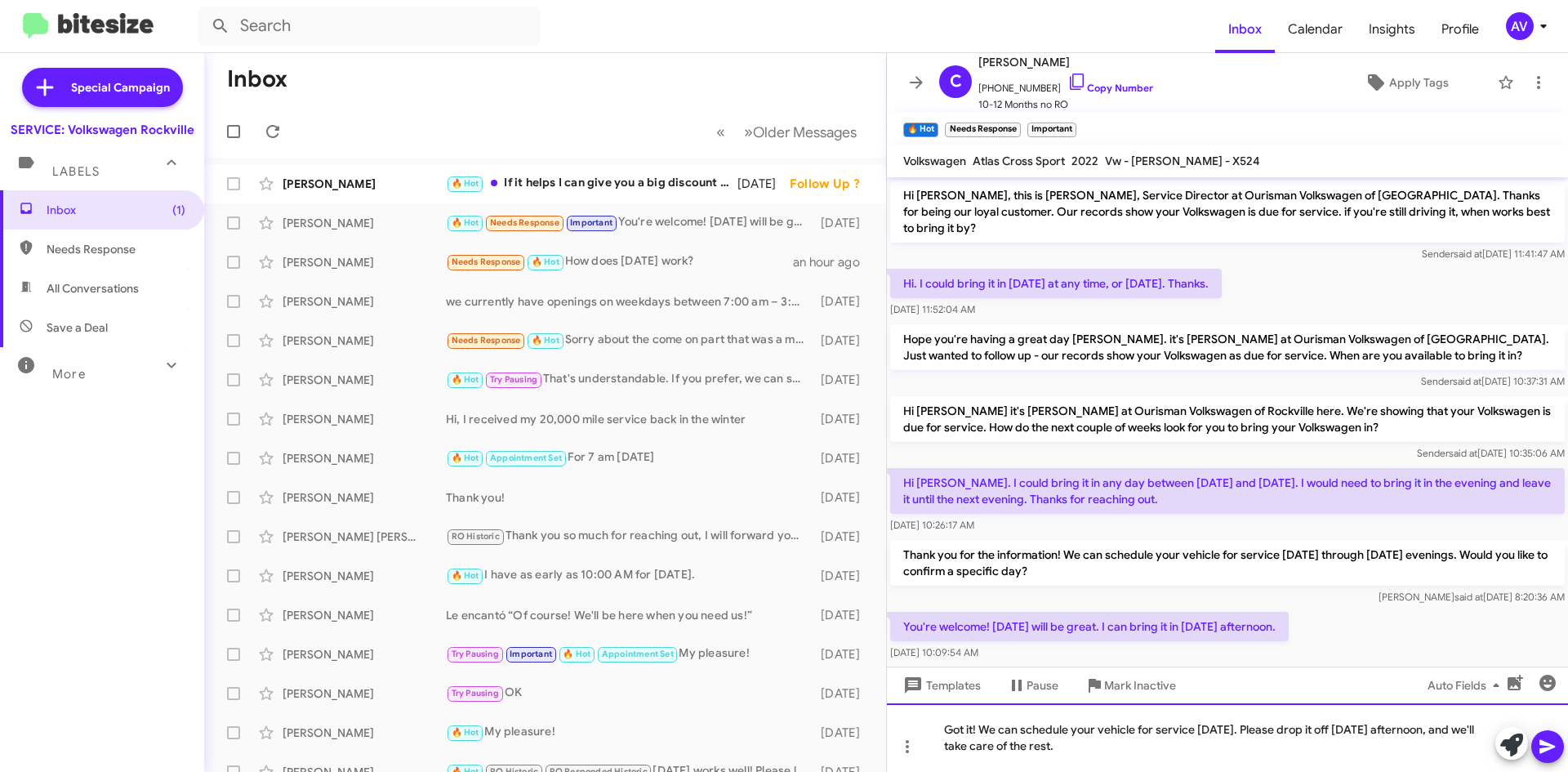
drag, startPoint x: 1142, startPoint y: 760, endPoint x: 1499, endPoint y: 649, distance: 373.9
click at [1499, 649] on div "Hi Chanelle, this is Keith Jones, Service Director at Ourisman Volkswagen of Ro…" at bounding box center [1227, 475] width 681 height 595
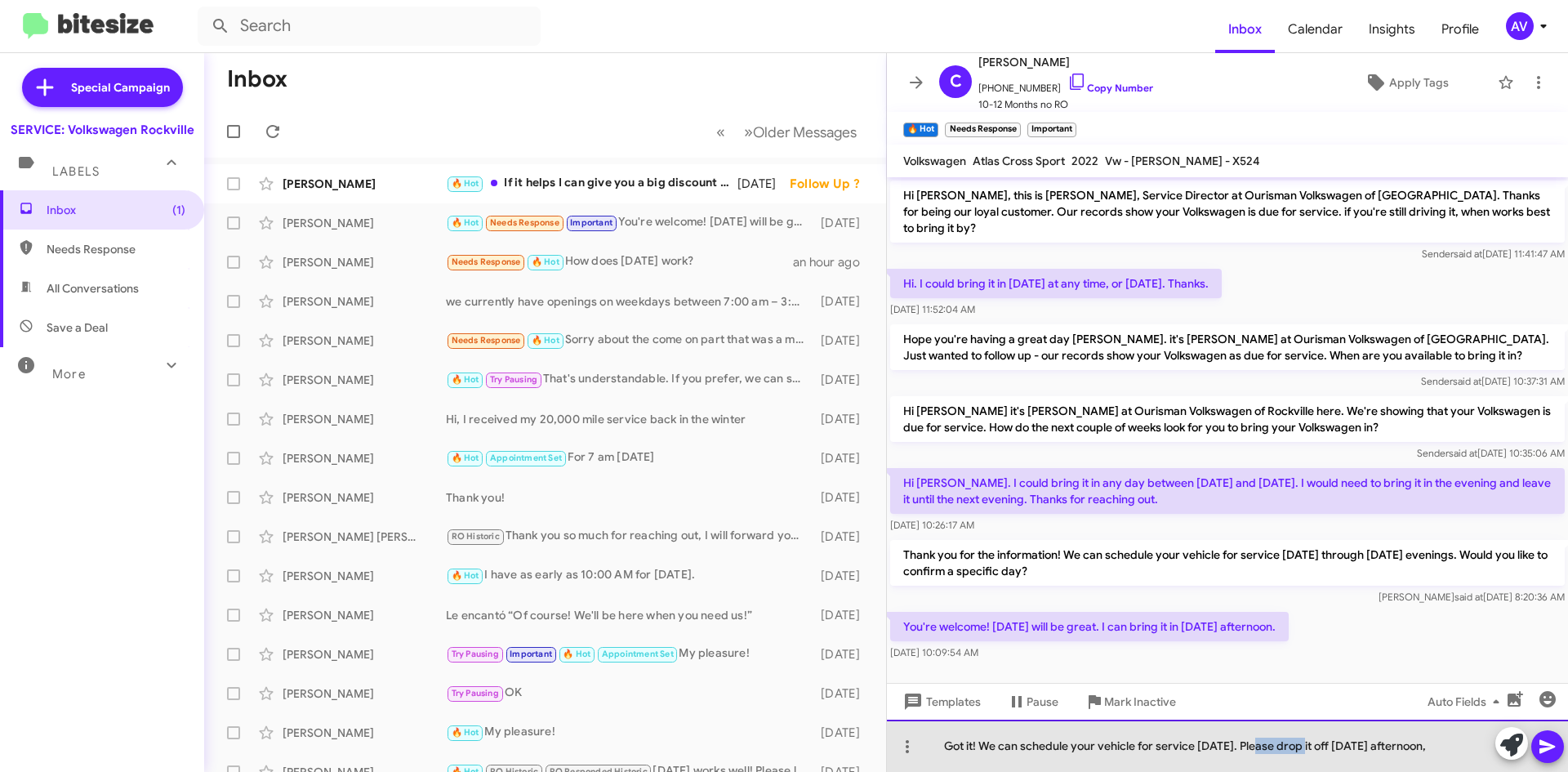
drag, startPoint x: 1304, startPoint y: 748, endPoint x: 1263, endPoint y: 760, distance: 42.7
click at [1263, 760] on div "Got it! We can schedule your vehicle for service on Thursday. Please drop it of…" at bounding box center [1227, 745] width 681 height 52
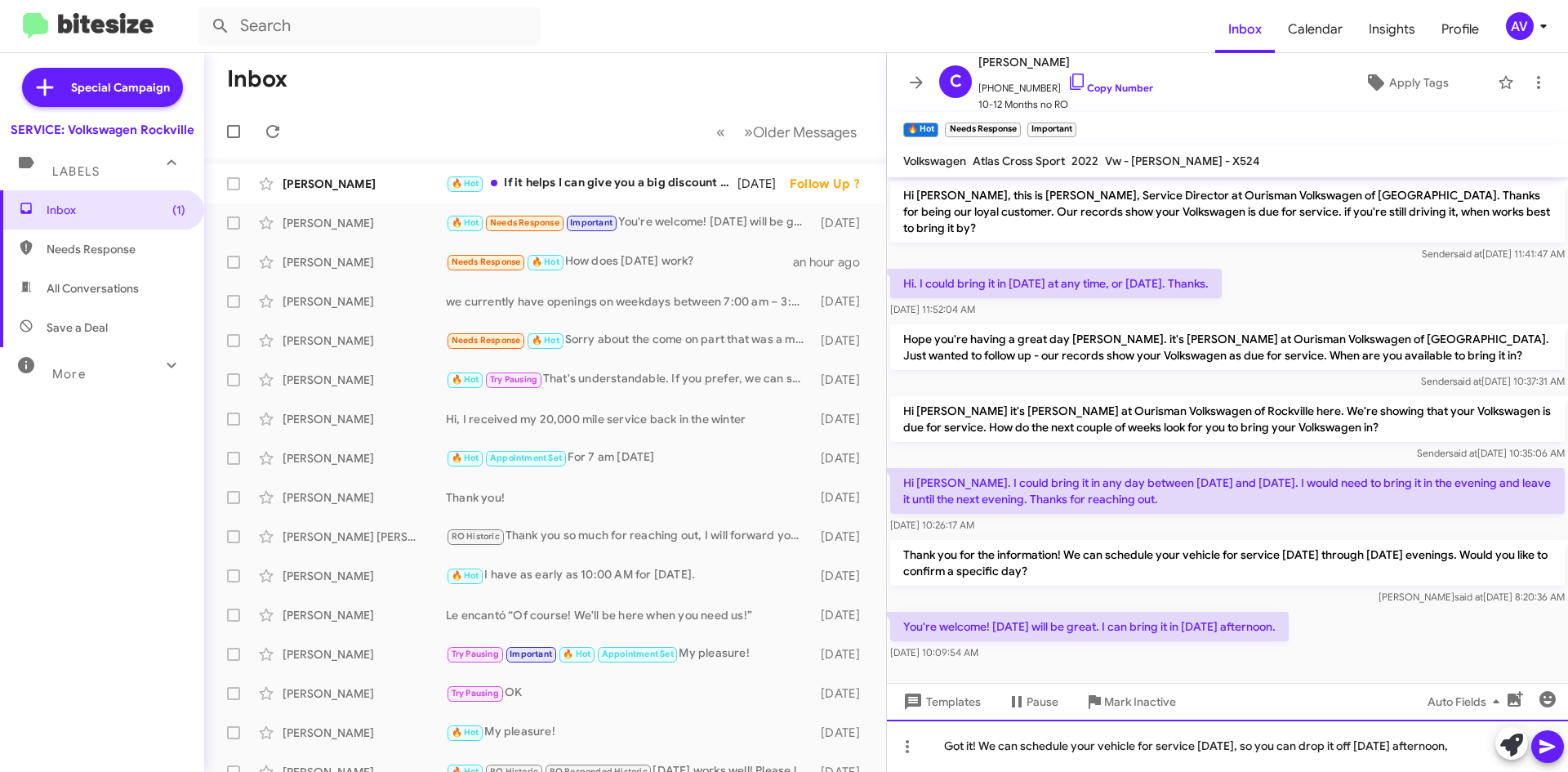
click at [1054, 760] on div "Got it! We can schedule your vehicle for service on Thursday, so you can drop i…" at bounding box center [1227, 745] width 681 height 52
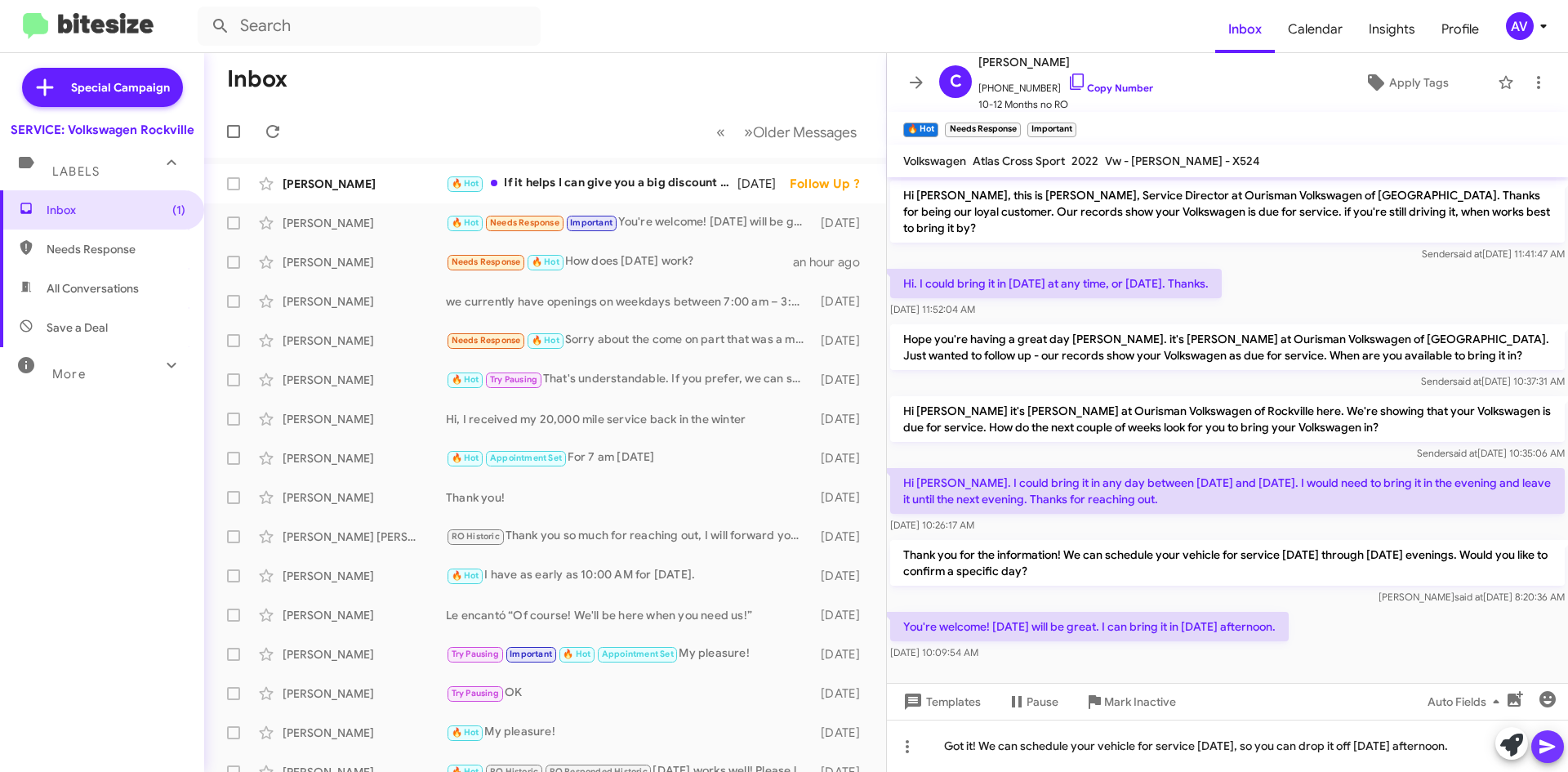
click at [1550, 749] on icon at bounding box center [1548, 747] width 20 height 20
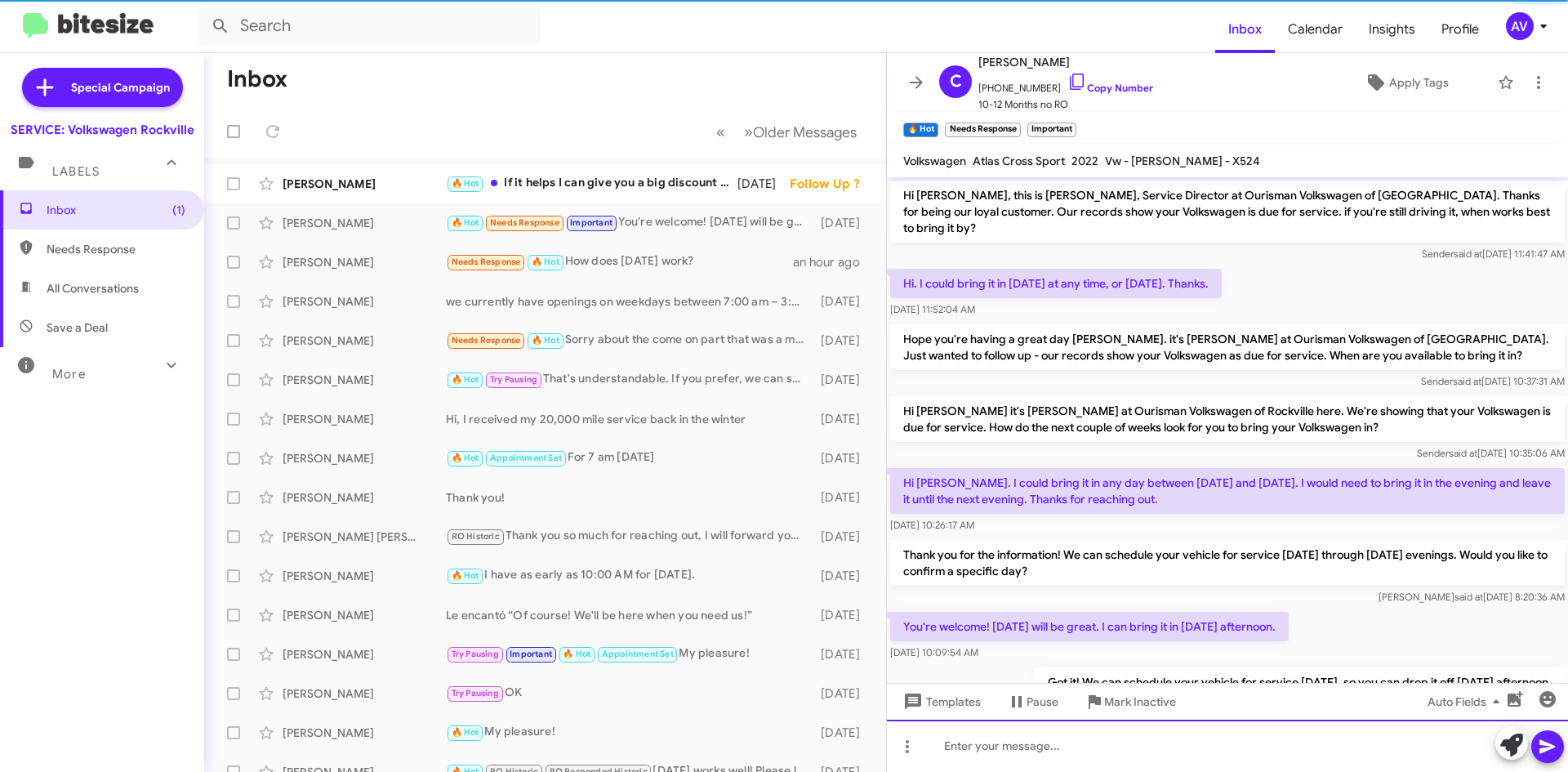
scroll to position [53, 0]
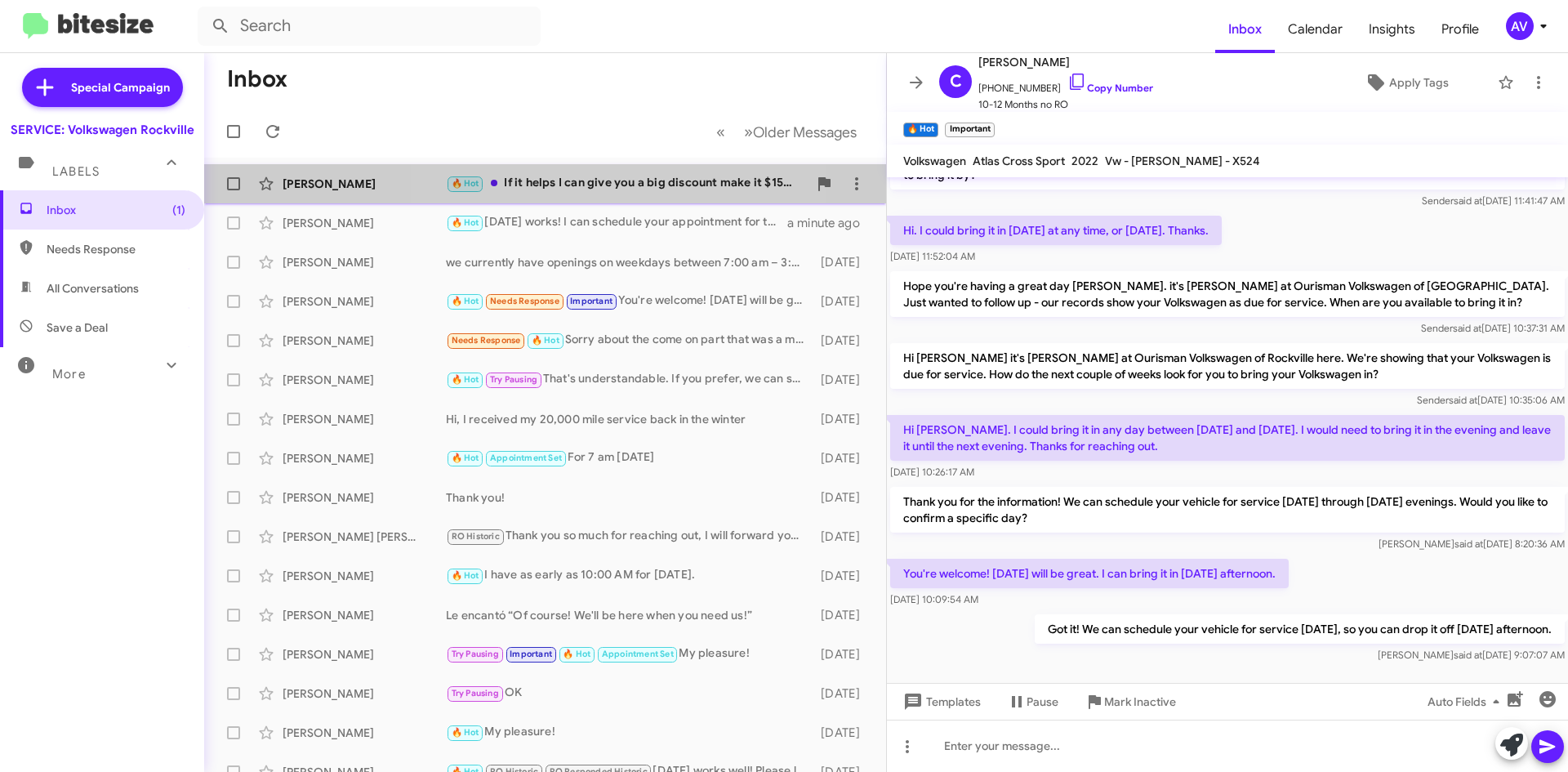
click at [590, 171] on div "Nancy Abrahms 🔥 Hot If it helps I can give you a big discount make it $150.00 p…" at bounding box center [545, 184] width 655 height 33
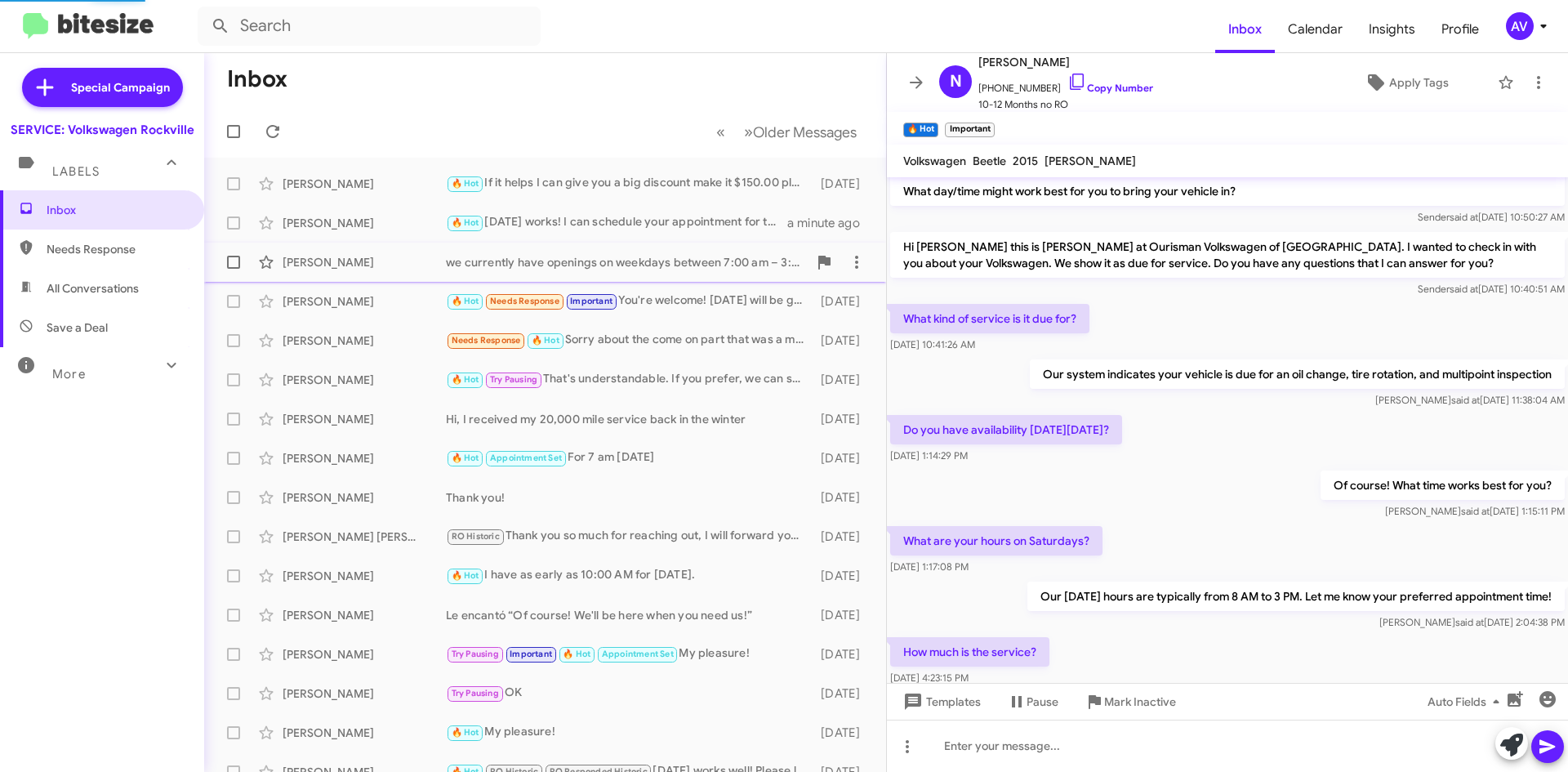
scroll to position [381, 0]
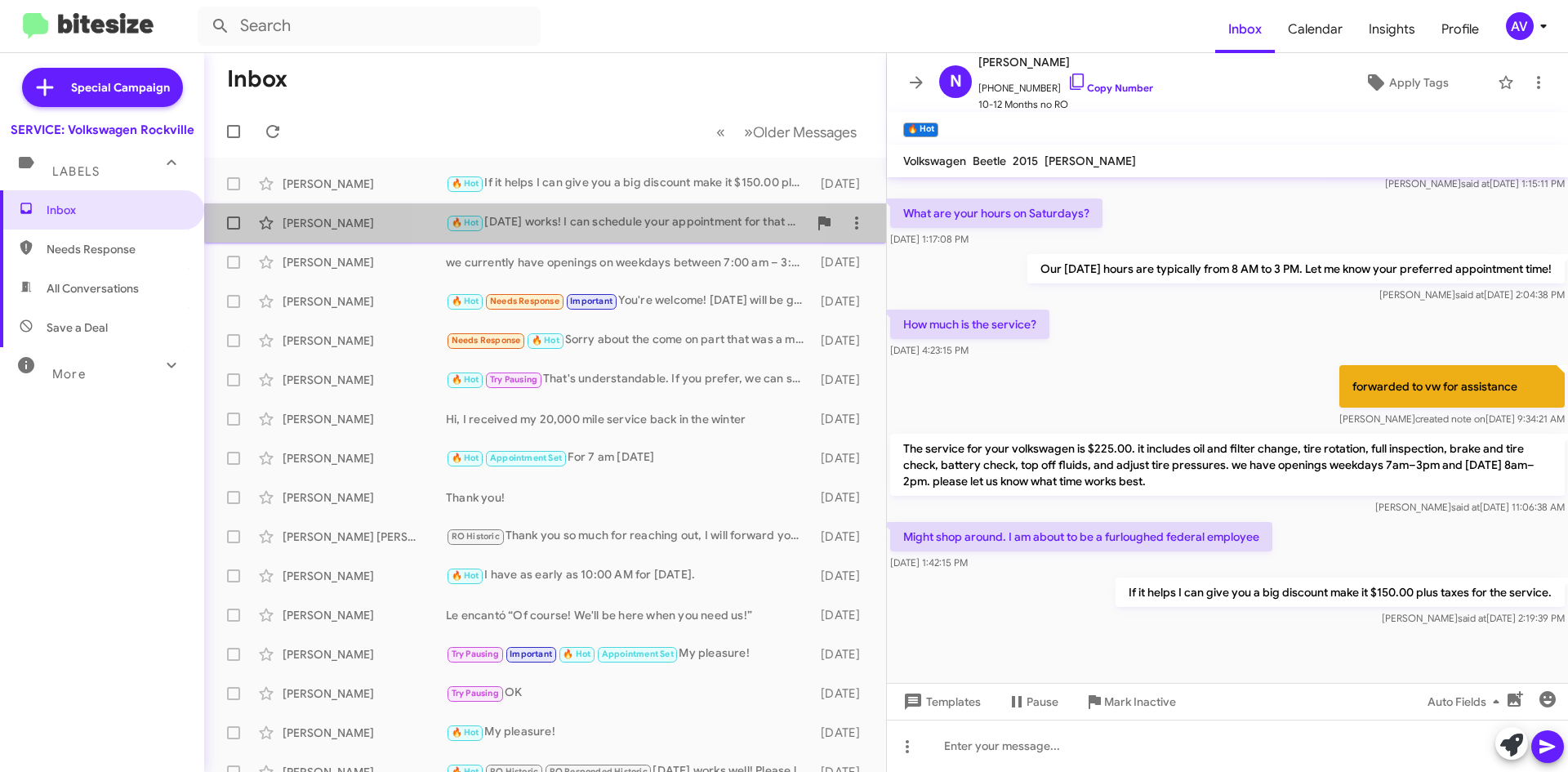
click at [625, 230] on div "🔥 Hot October 17 works! I can schedule your appointment for that day. What time…" at bounding box center [626, 222] width 361 height 19
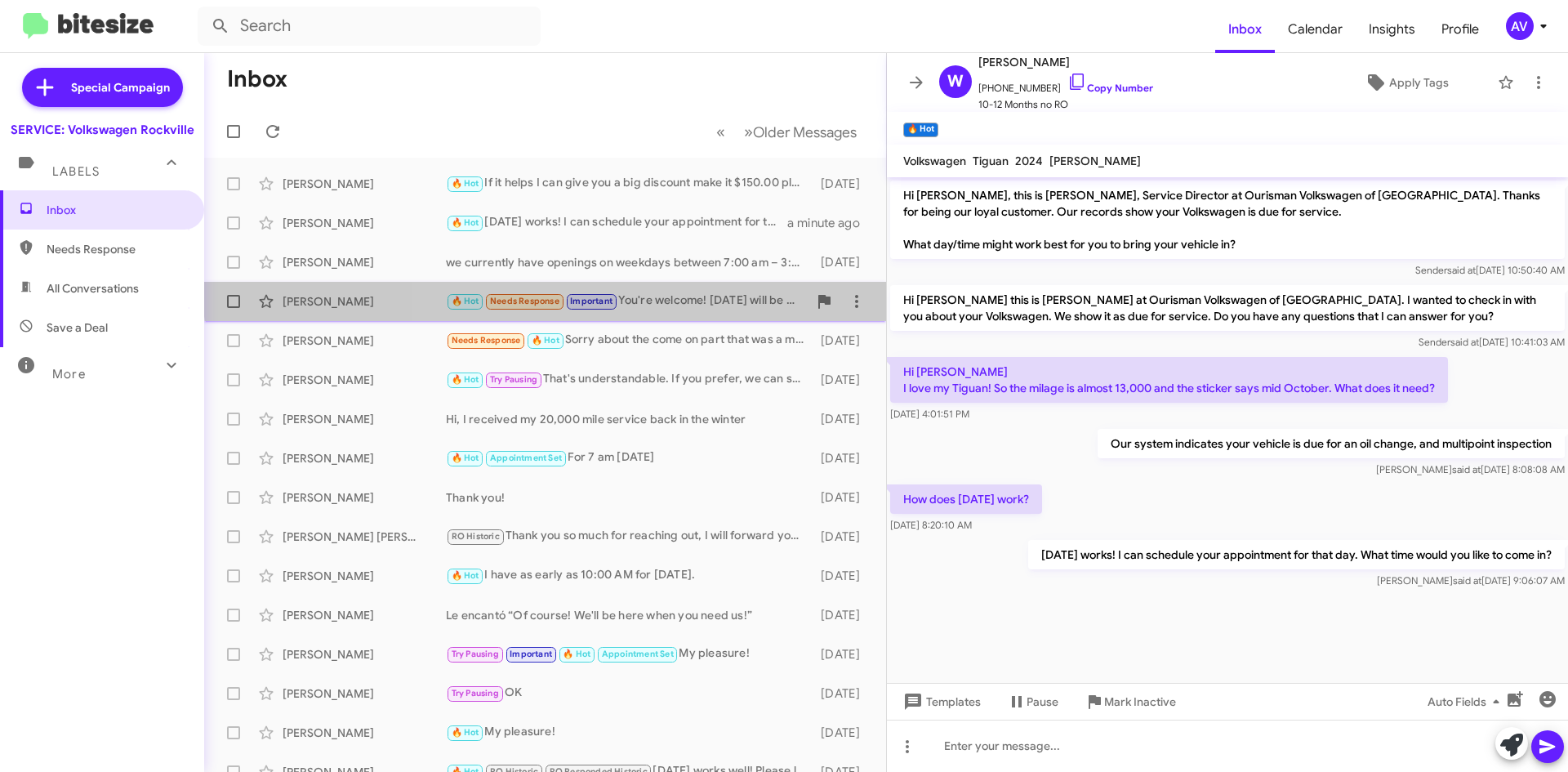
click at [680, 290] on div "Chanelle Broughton 🔥 Hot Needs Response Important You're welcome! Thursday will…" at bounding box center [545, 301] width 655 height 33
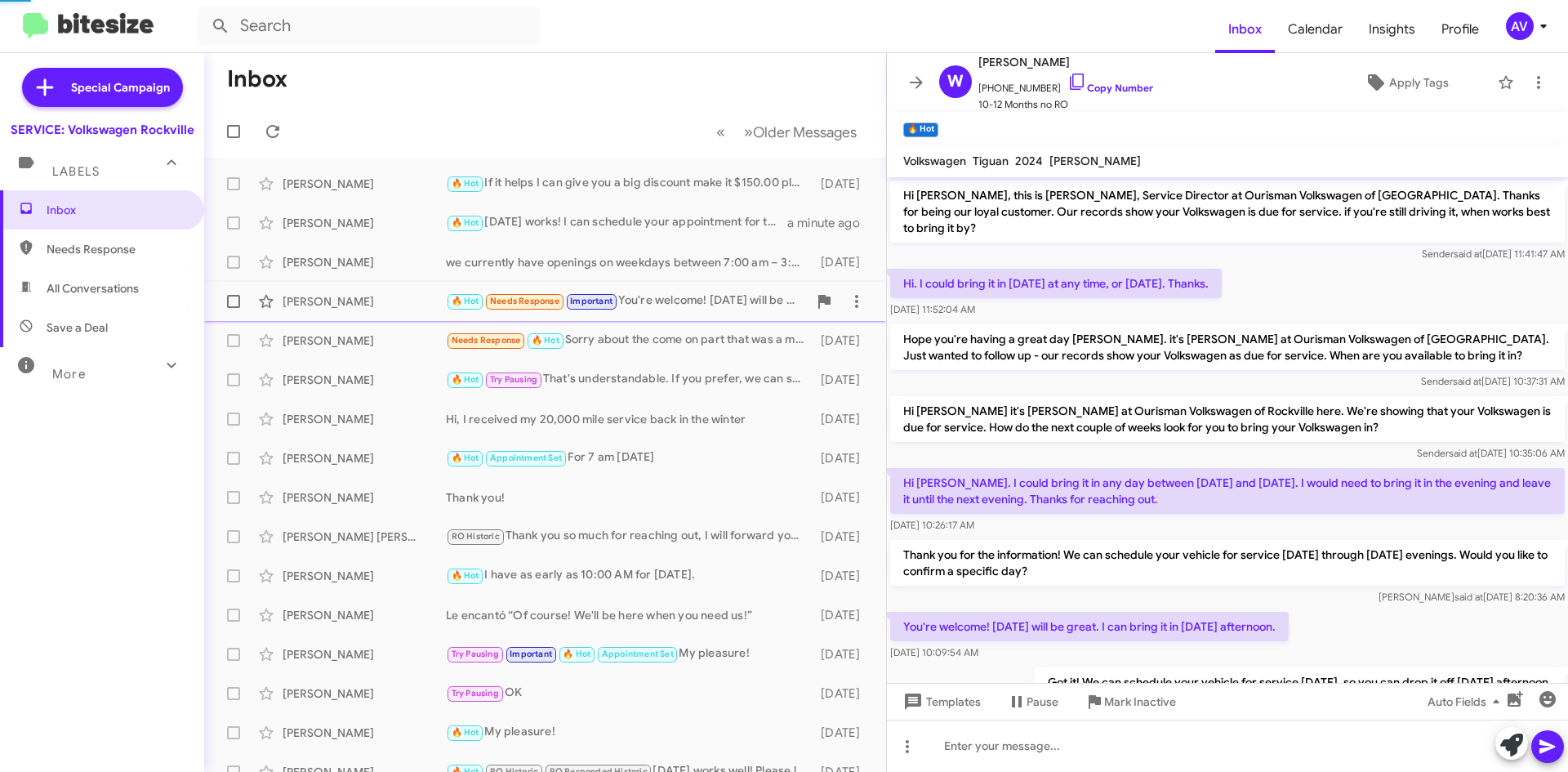
scroll to position [53, 0]
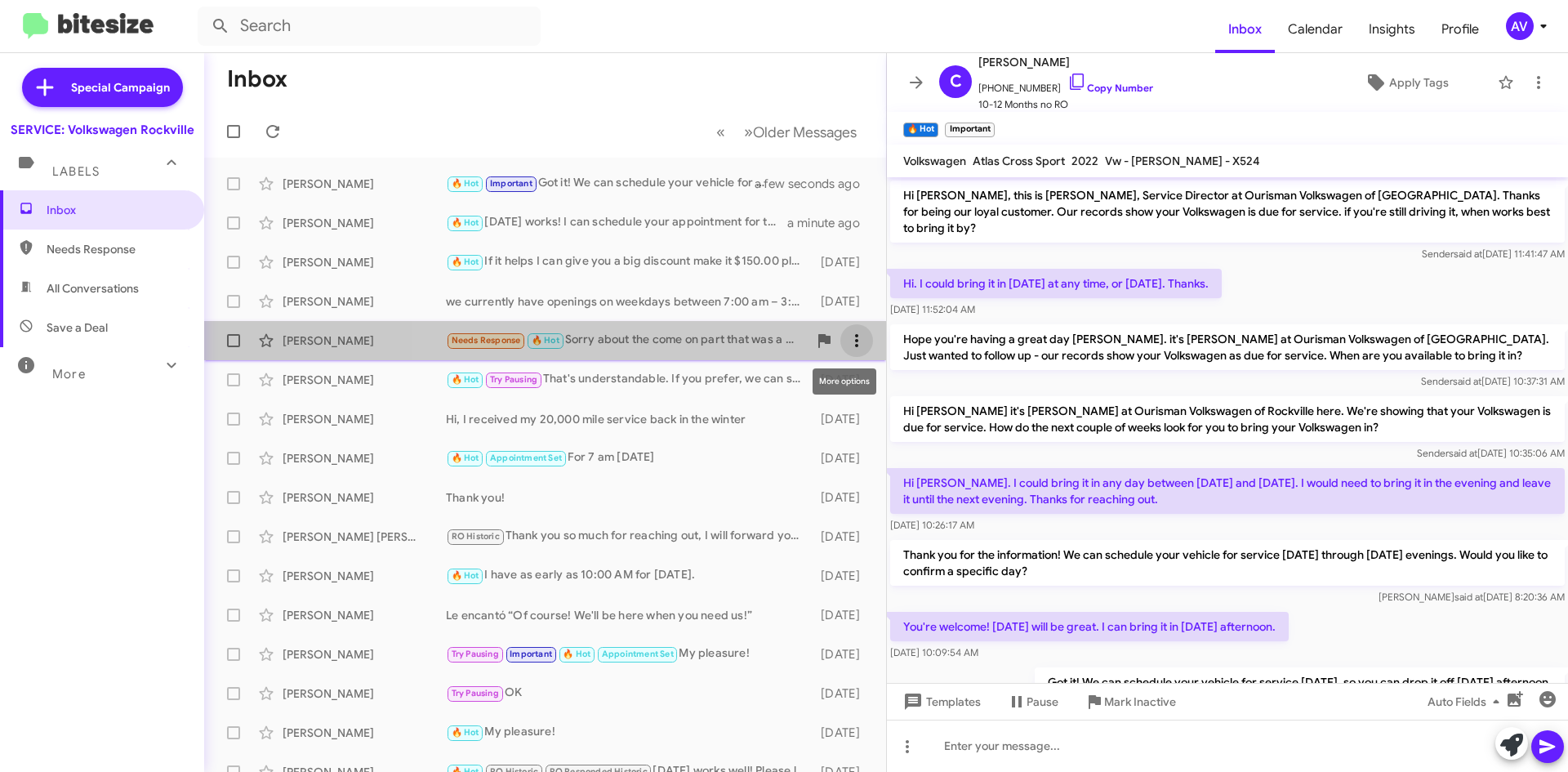
click at [849, 347] on icon at bounding box center [857, 340] width 20 height 20
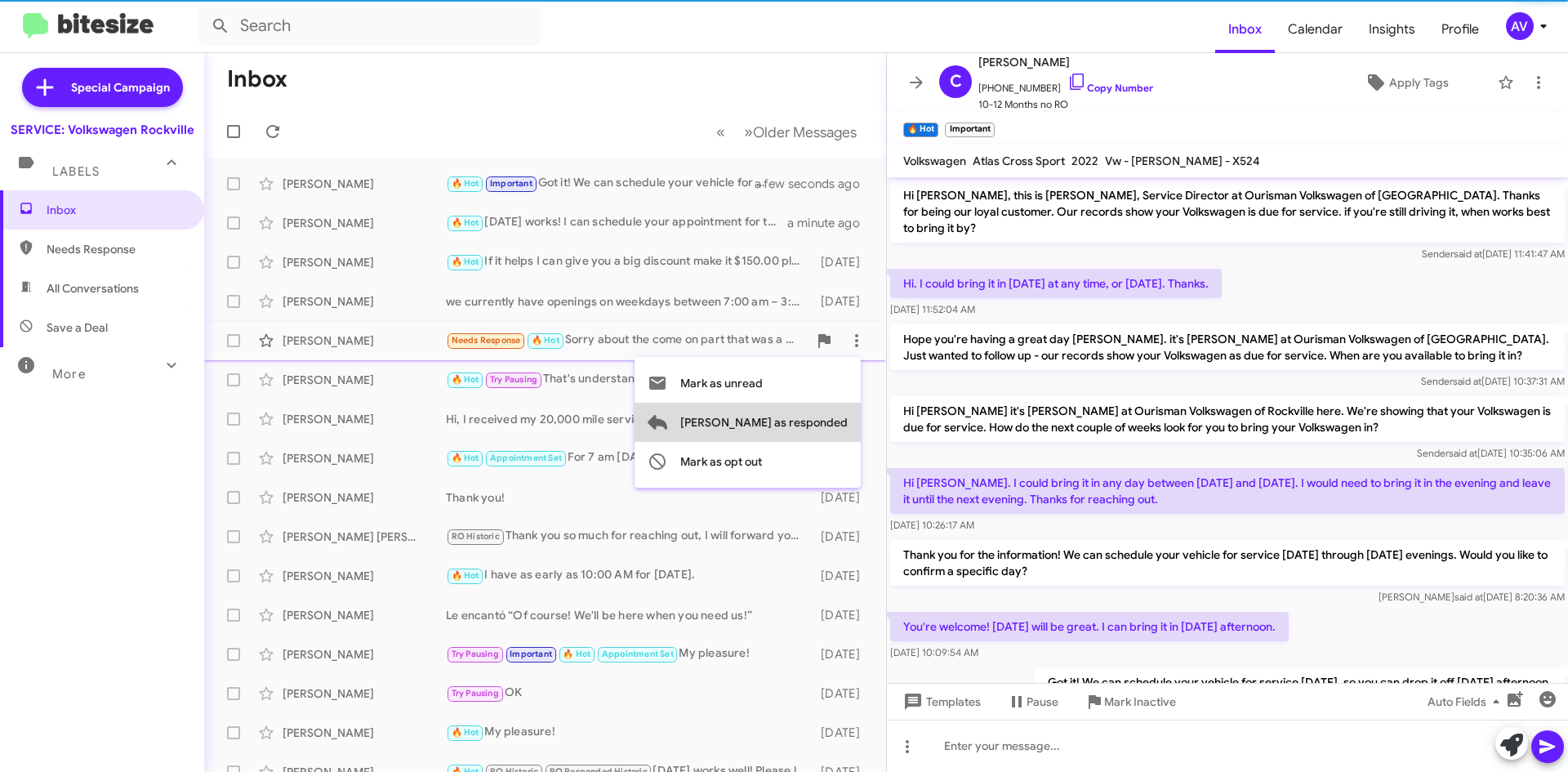
click at [830, 421] on span "[PERSON_NAME] as responded" at bounding box center [764, 422] width 168 height 39
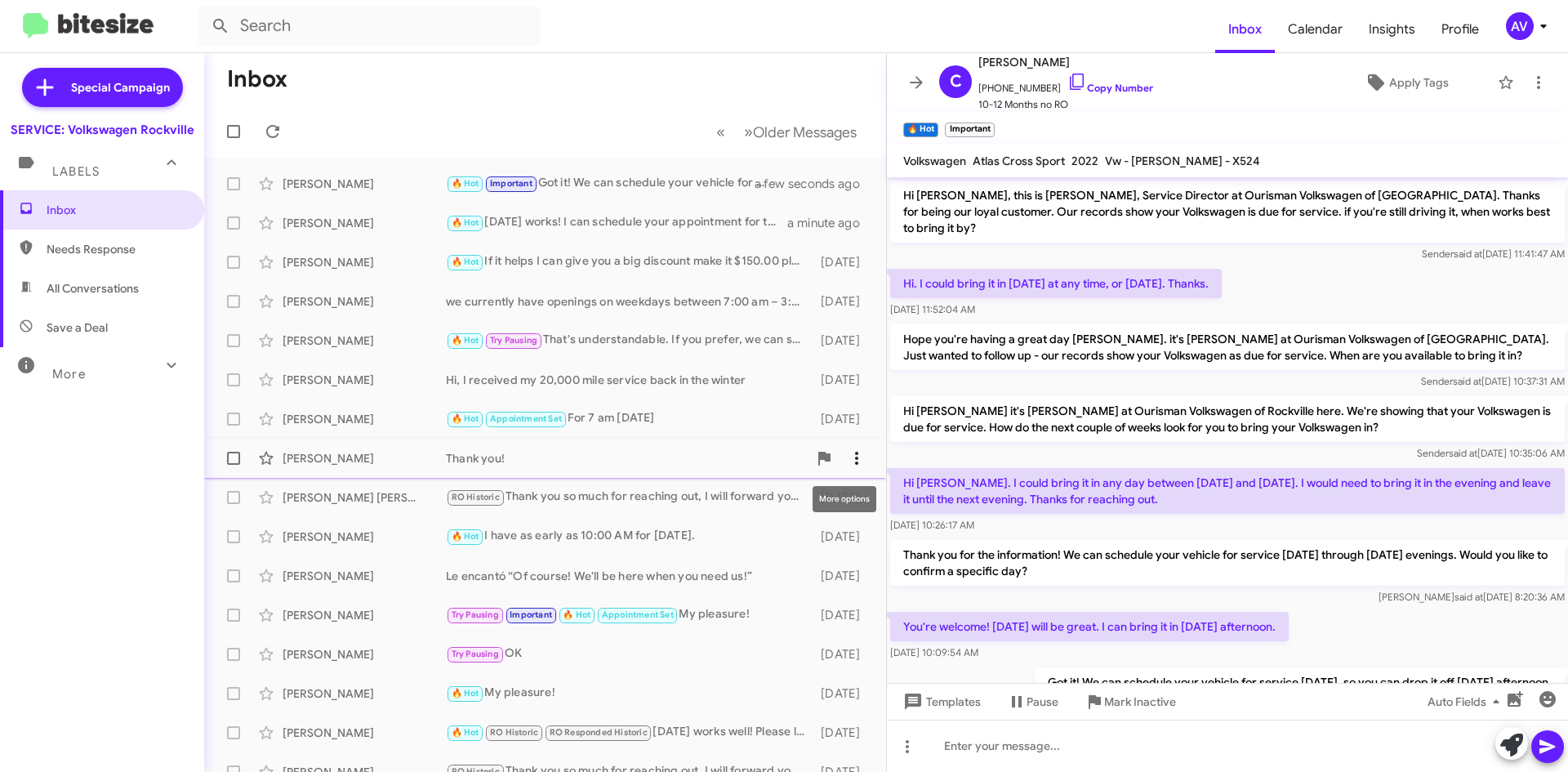
click at [855, 463] on icon at bounding box center [857, 458] width 4 height 13
click at [839, 531] on span "[PERSON_NAME] as responded" at bounding box center [764, 540] width 168 height 39
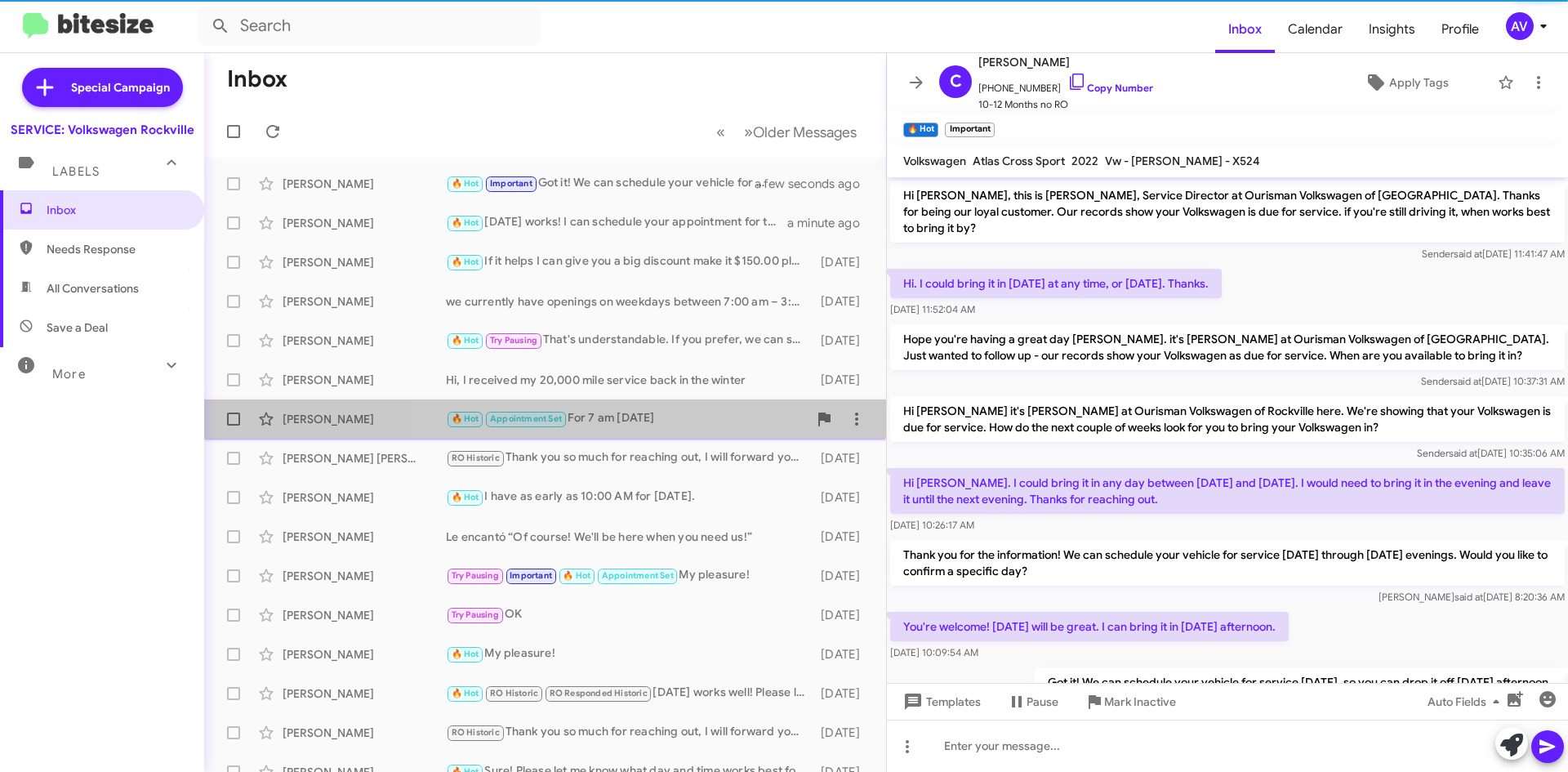
click at [688, 422] on div "🔥 Hot Appointment Set For 7 am tomorrow" at bounding box center [626, 418] width 361 height 19
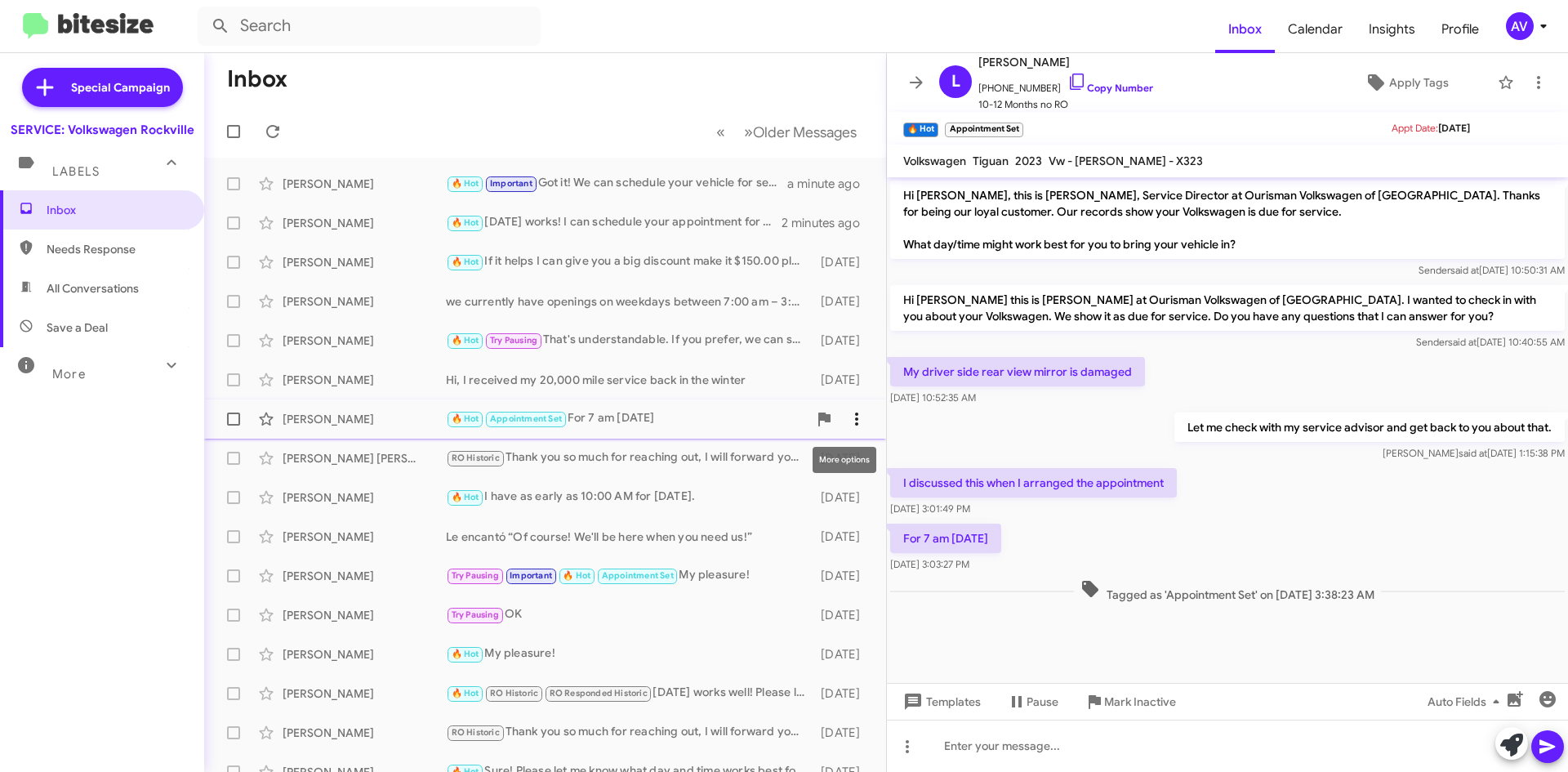
click at [847, 421] on icon at bounding box center [857, 419] width 20 height 20
click at [829, 491] on span "[PERSON_NAME] as responded" at bounding box center [764, 501] width 168 height 39
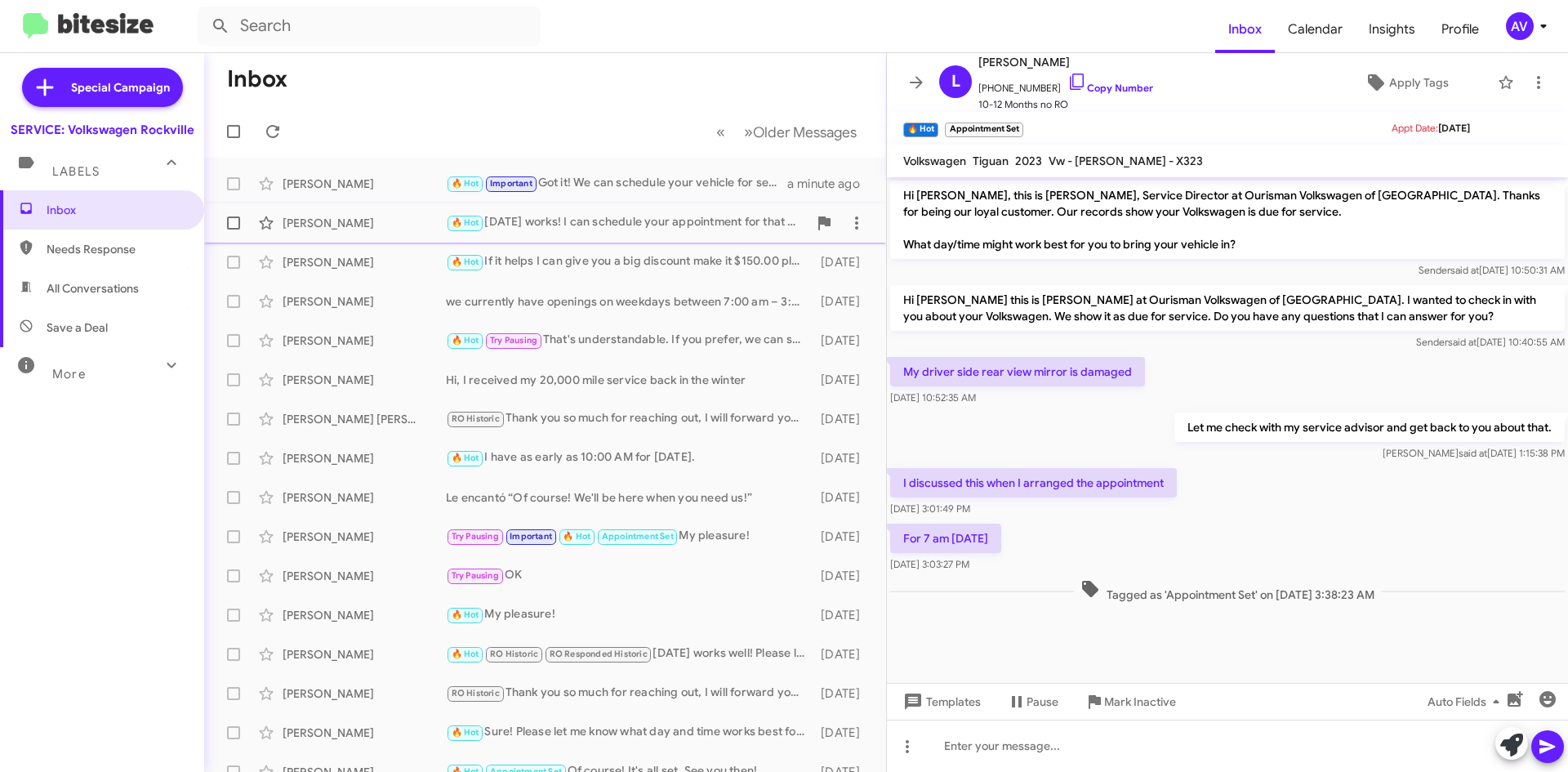
click at [642, 220] on div "🔥 Hot October 17 works! I can schedule your appointment for that day. What time…" at bounding box center [626, 222] width 361 height 19
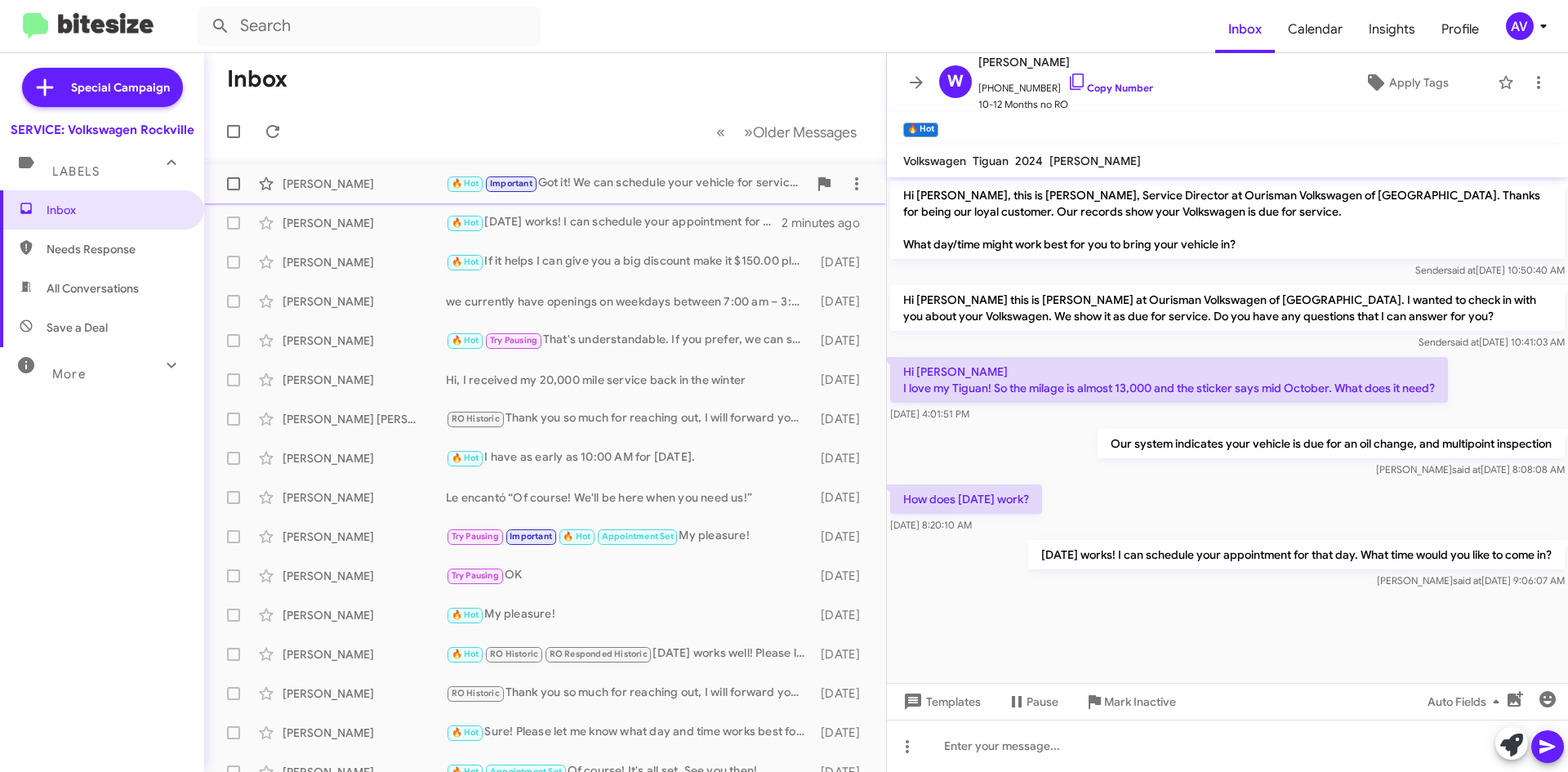
click at [662, 192] on div "🔥 Hot Important Got it! We can schedule your vehicle for service on Thursday, s…" at bounding box center [626, 183] width 361 height 19
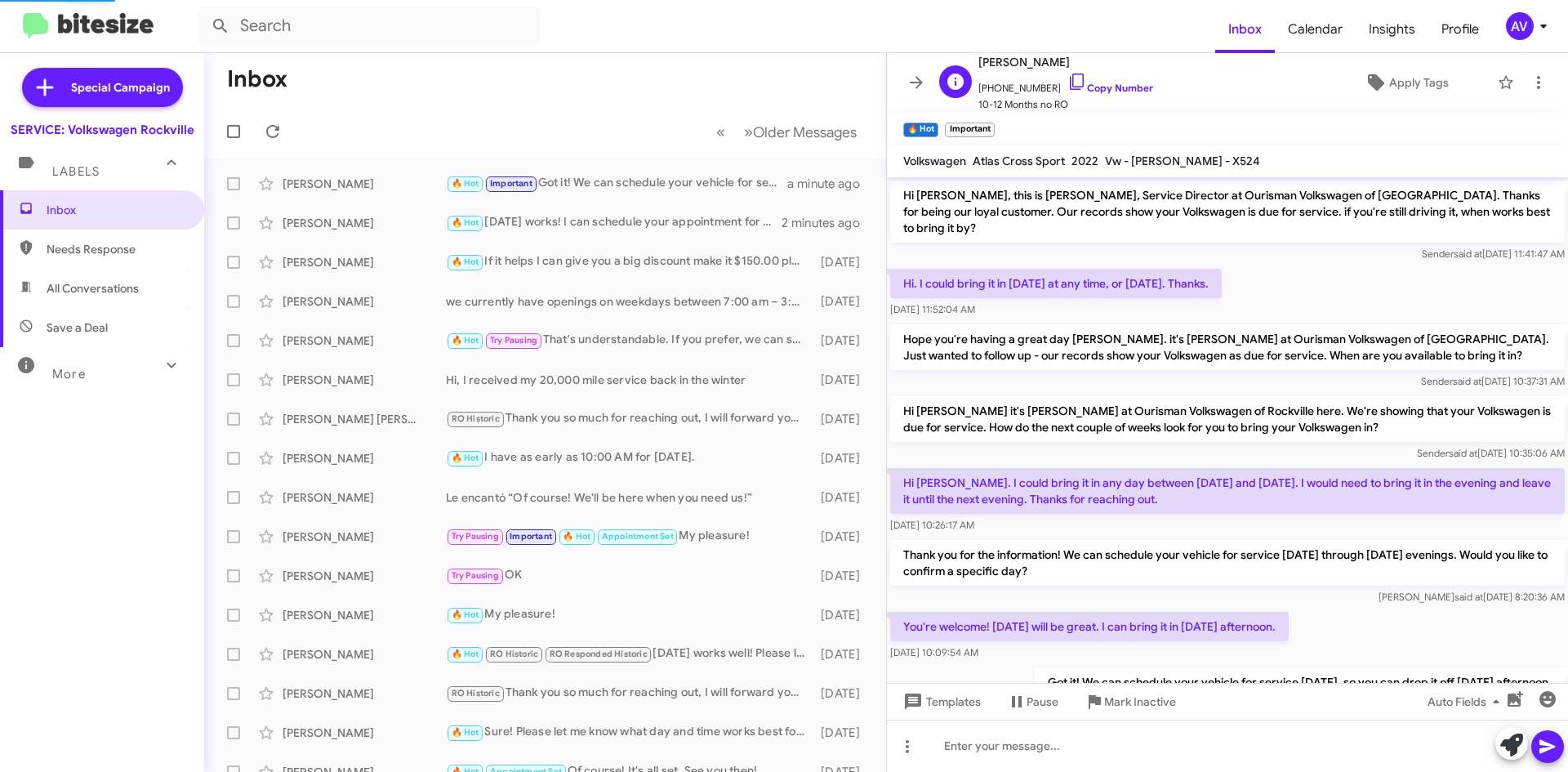
scroll to position [53, 0]
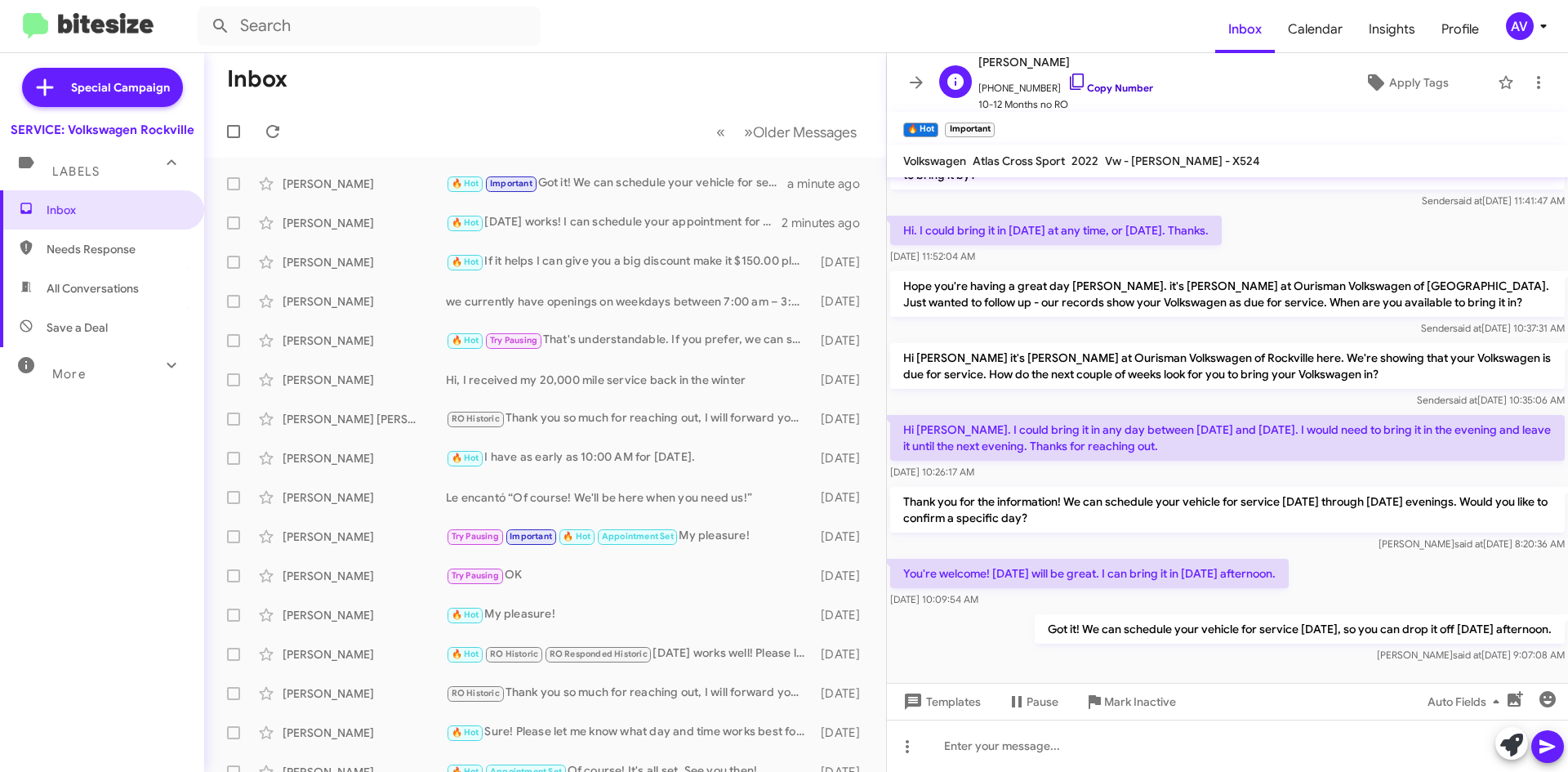
click at [1067, 79] on icon at bounding box center [1077, 82] width 20 height 20
click at [1537, 13] on span "AV" at bounding box center [1529, 26] width 49 height 28
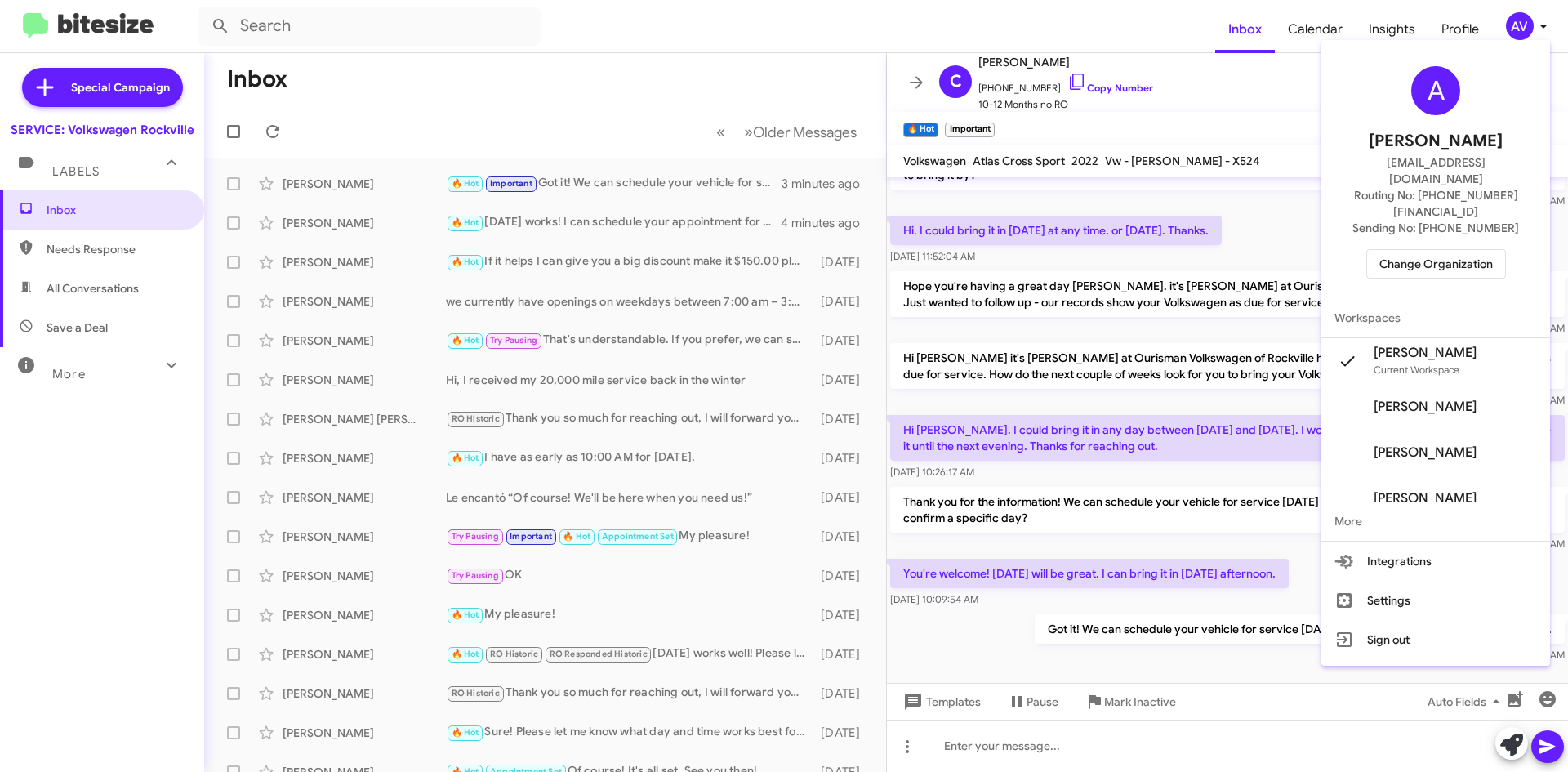
click at [1477, 250] on button "Change Organization" at bounding box center [1436, 264] width 139 height 29
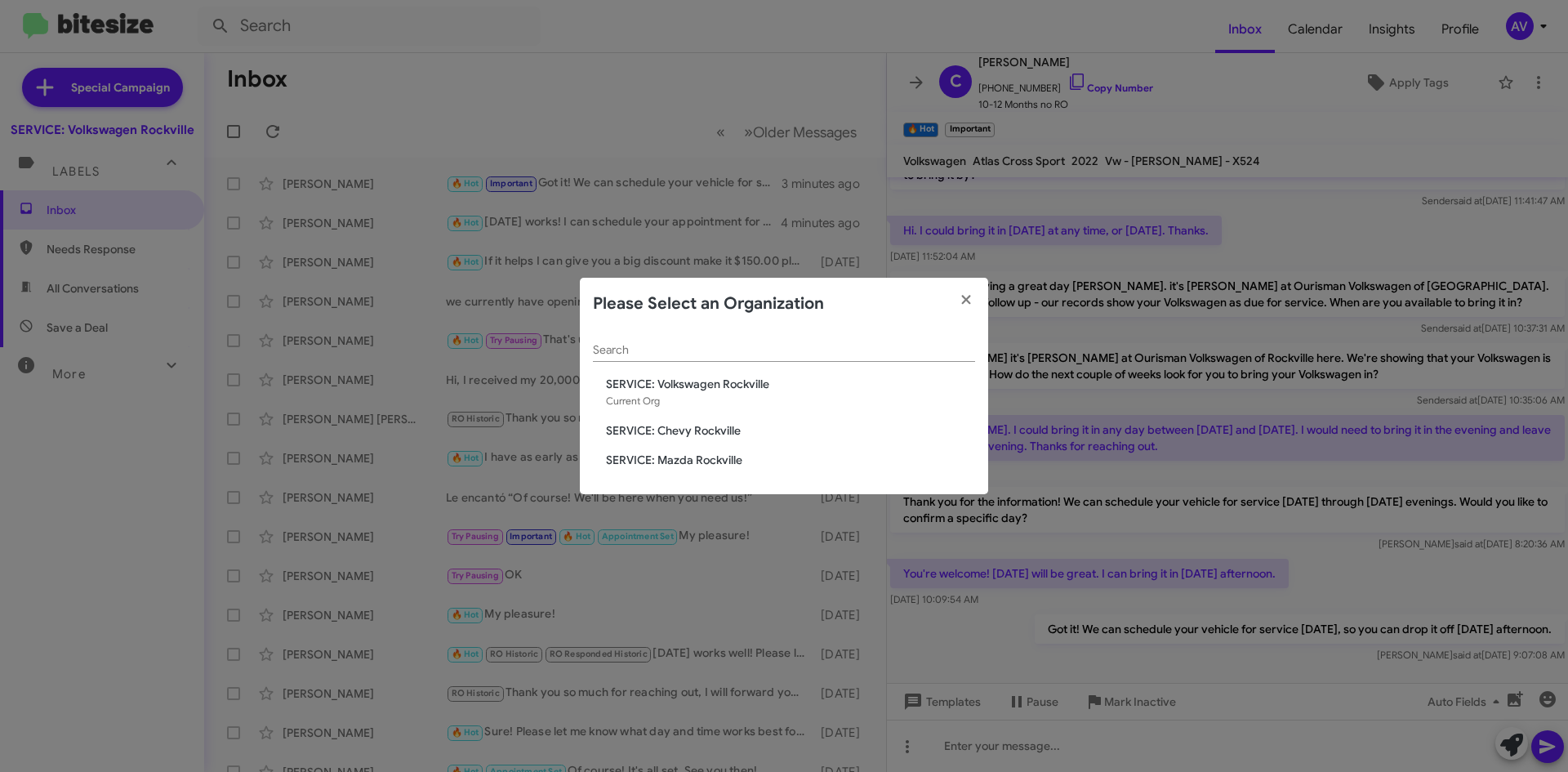
click at [748, 430] on span "SERVICE: Chevy Rockville" at bounding box center [790, 430] width 369 height 16
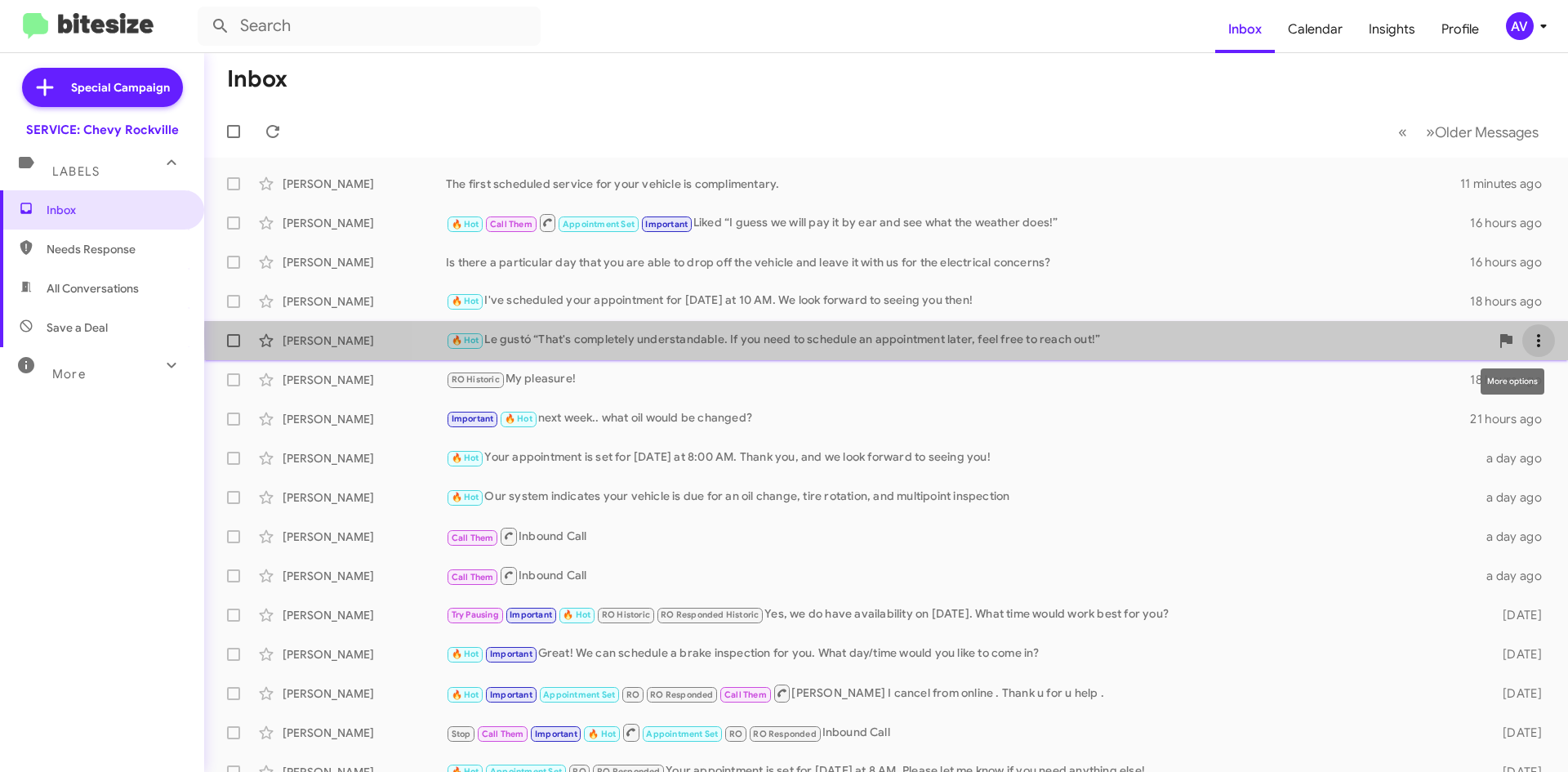
click at [1529, 334] on icon at bounding box center [1539, 340] width 20 height 20
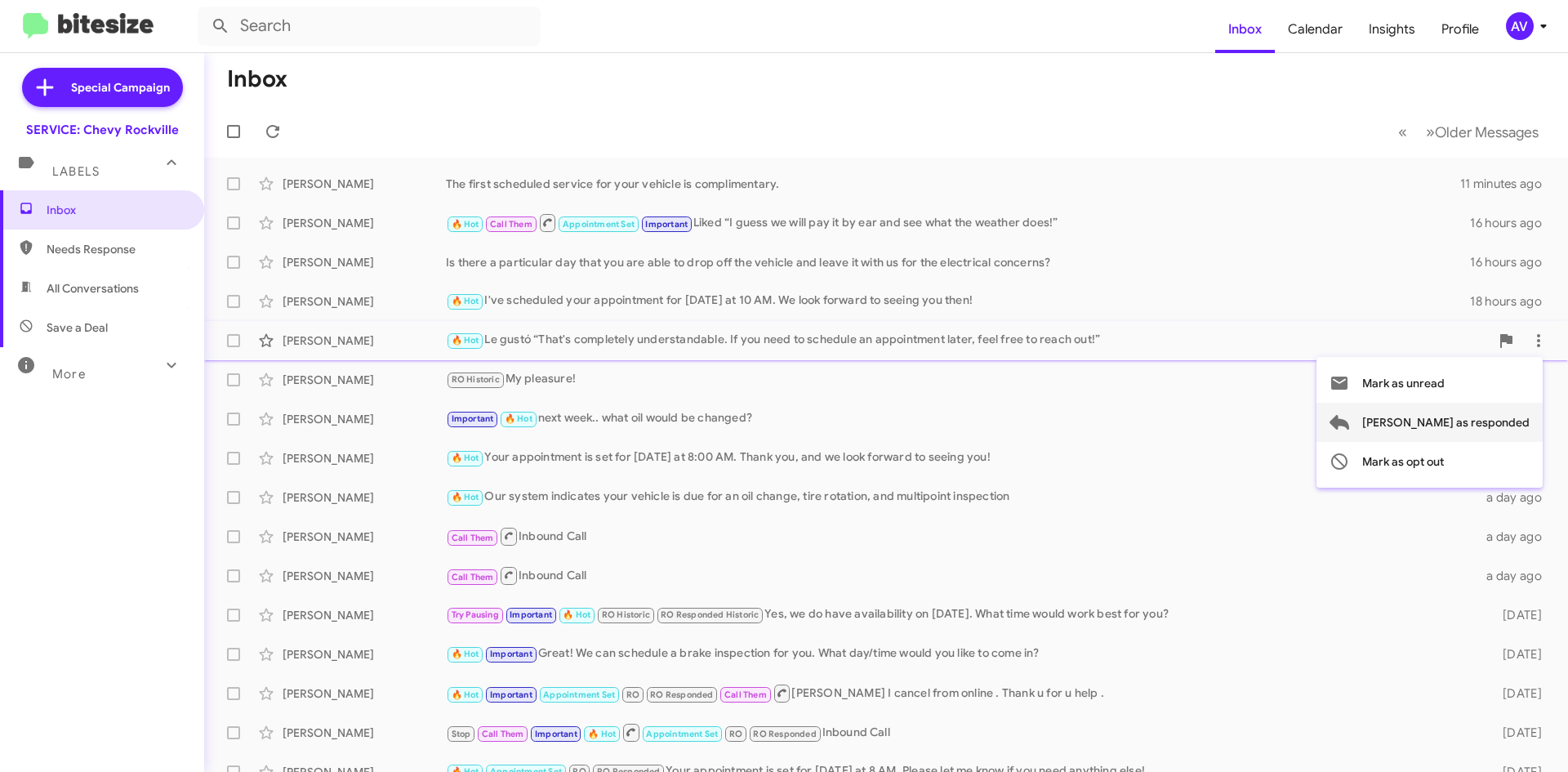
click at [1448, 426] on span "[PERSON_NAME] as responded" at bounding box center [1445, 422] width 168 height 39
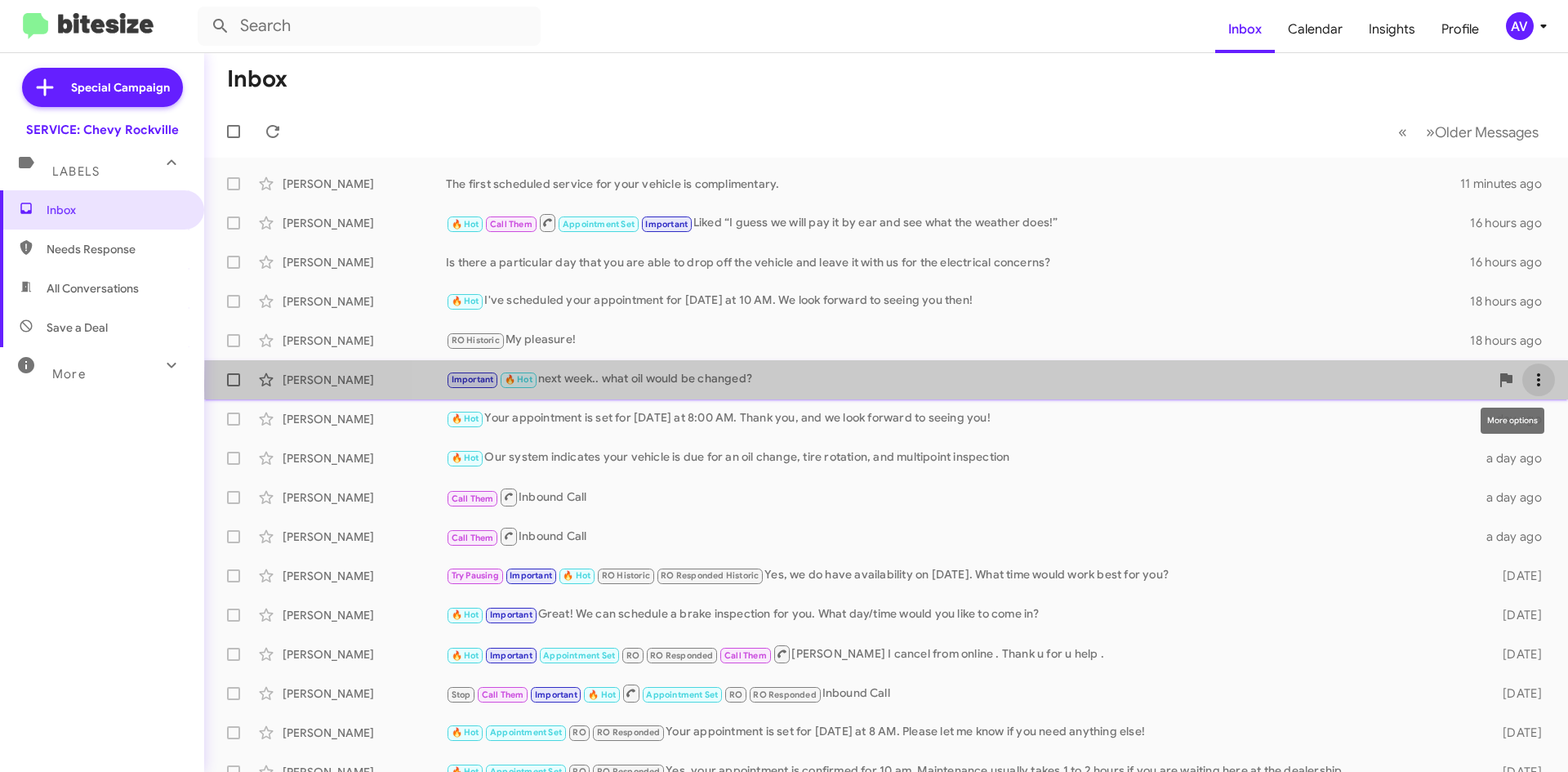
click at [1529, 386] on icon at bounding box center [1539, 380] width 20 height 20
